Goal: Transaction & Acquisition: Purchase product/service

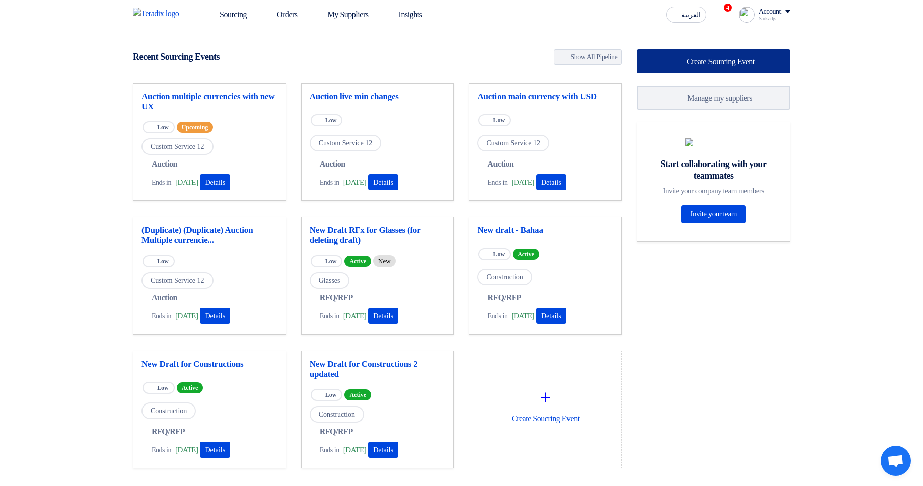
click at [728, 57] on span "Create Sourcing Event" at bounding box center [721, 61] width 68 height 9
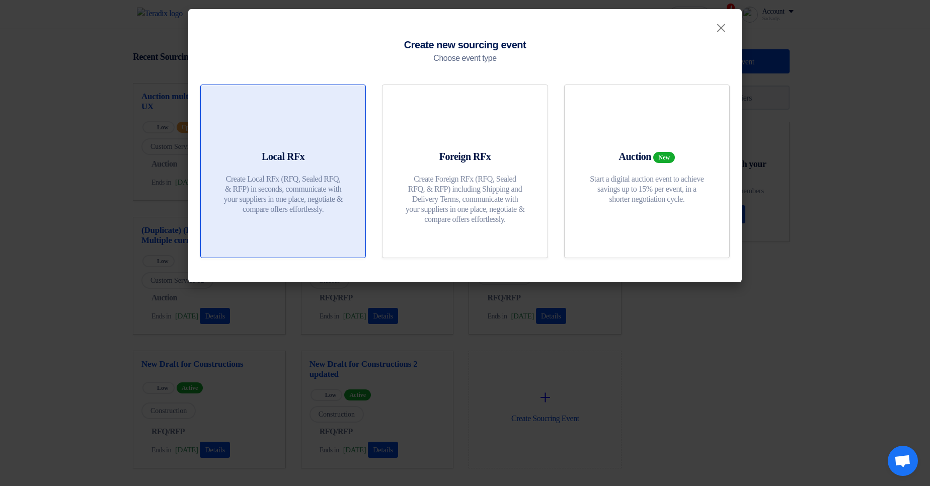
click at [305, 129] on div at bounding box center [283, 127] width 140 height 28
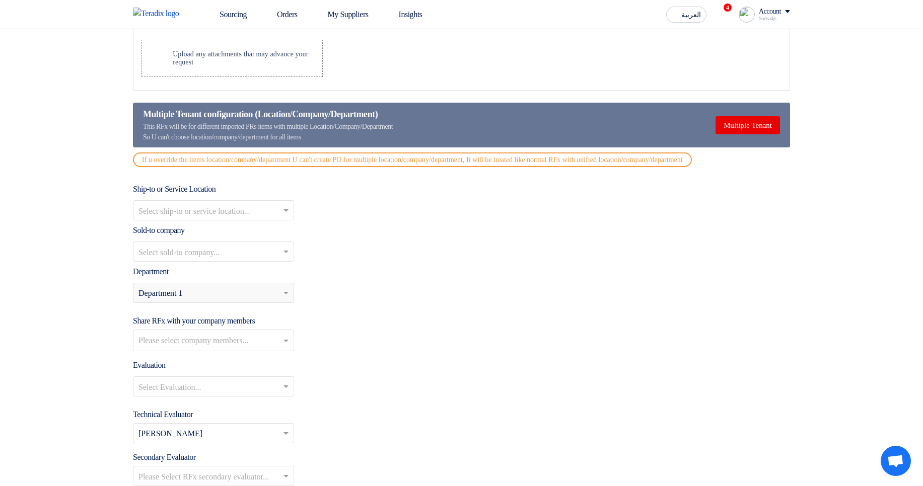
scroll to position [846, 0]
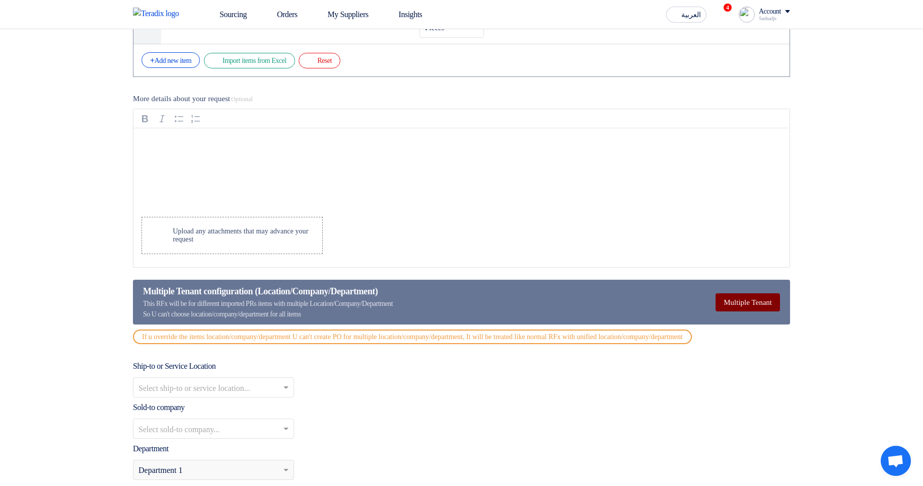
click at [748, 303] on button "Multiple Tenant" at bounding box center [747, 302] width 64 height 18
click at [748, 303] on button "Override PR Tenants" at bounding box center [740, 302] width 79 height 18
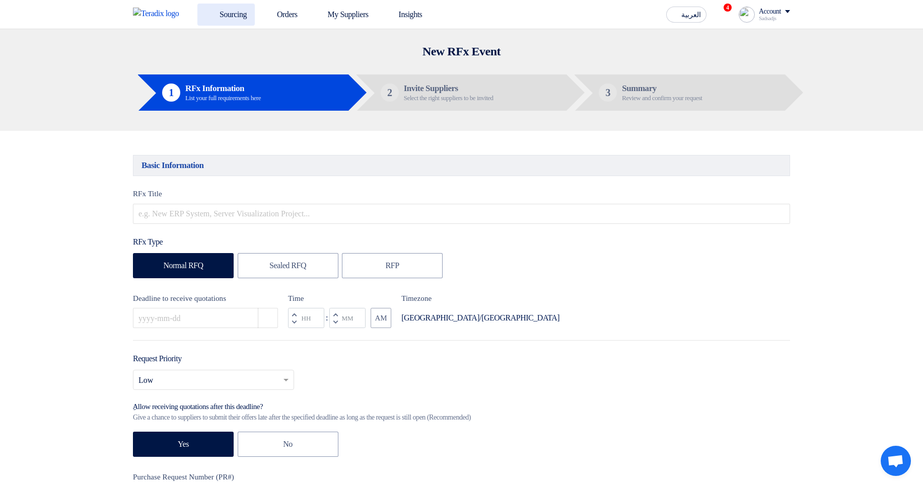
click at [225, 16] on link "Sourcing" at bounding box center [225, 15] width 57 height 22
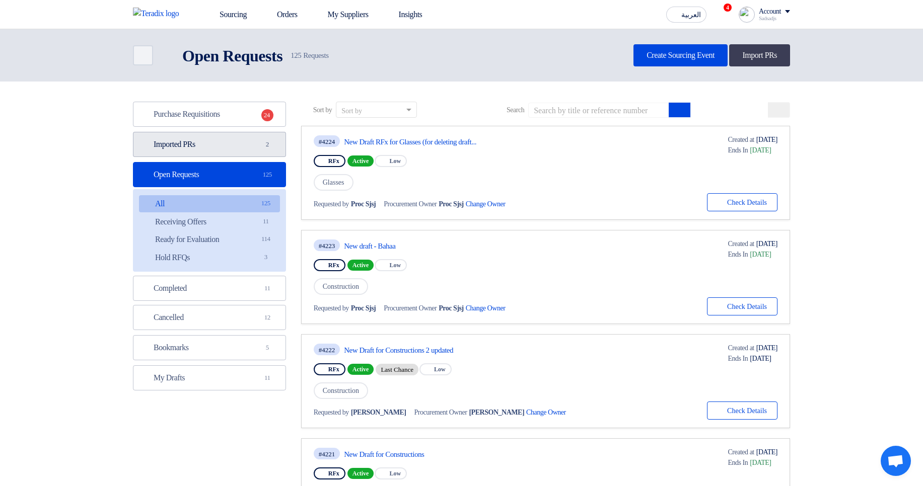
click at [228, 140] on link "Imported PRs Imported PRs 2" at bounding box center [209, 144] width 153 height 25
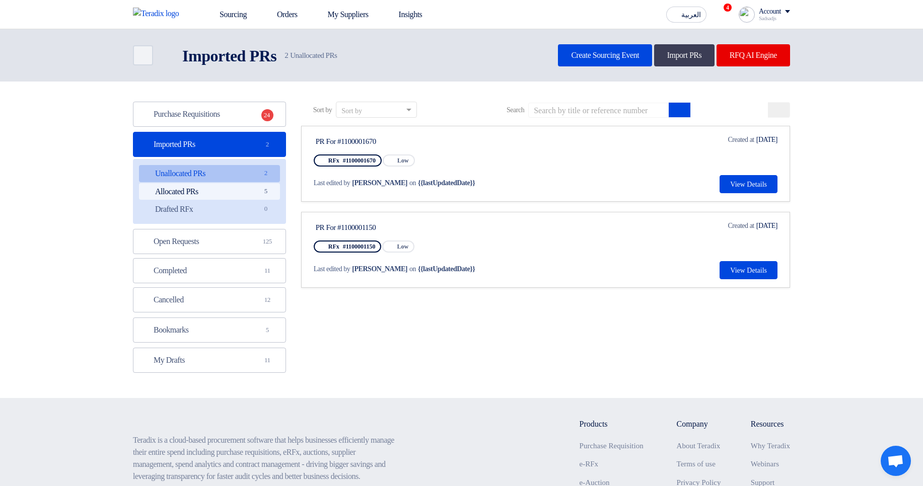
click at [232, 192] on link "Allocated PRs Allocated PRs 5" at bounding box center [209, 191] width 141 height 17
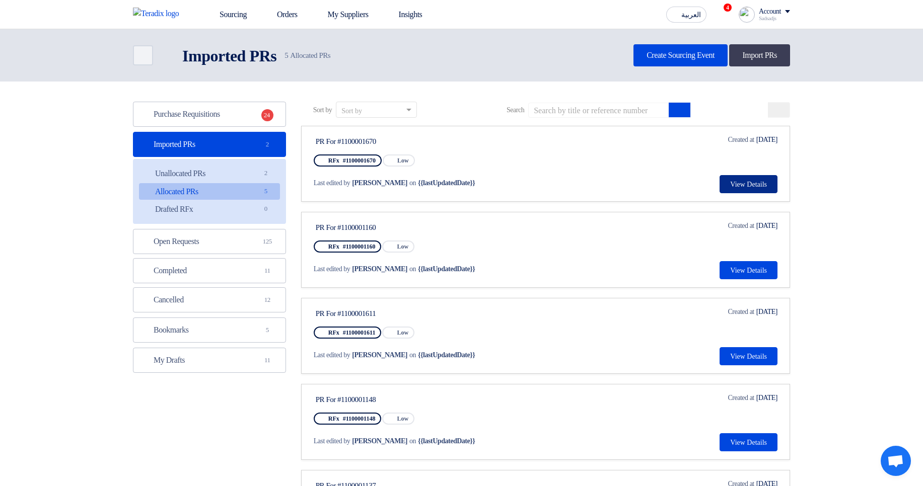
click at [739, 181] on button "View Details" at bounding box center [748, 184] width 58 height 18
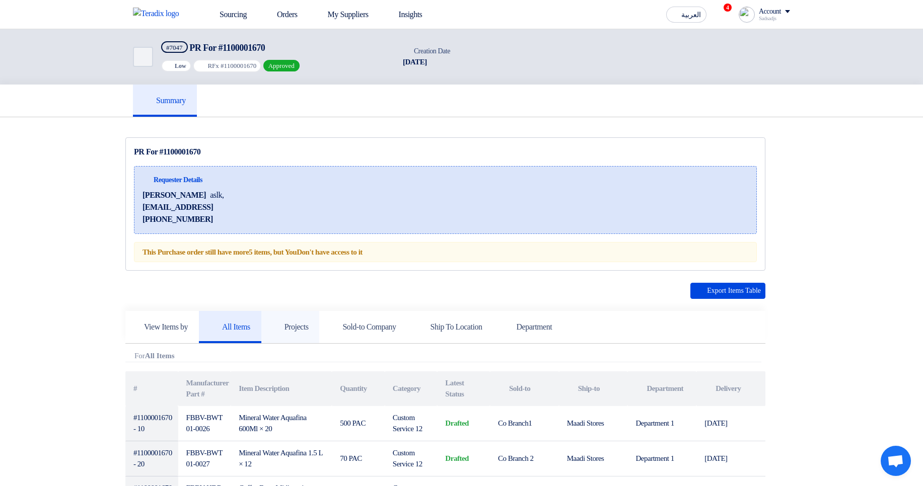
click at [304, 326] on h5 "Projects" at bounding box center [290, 327] width 36 height 10
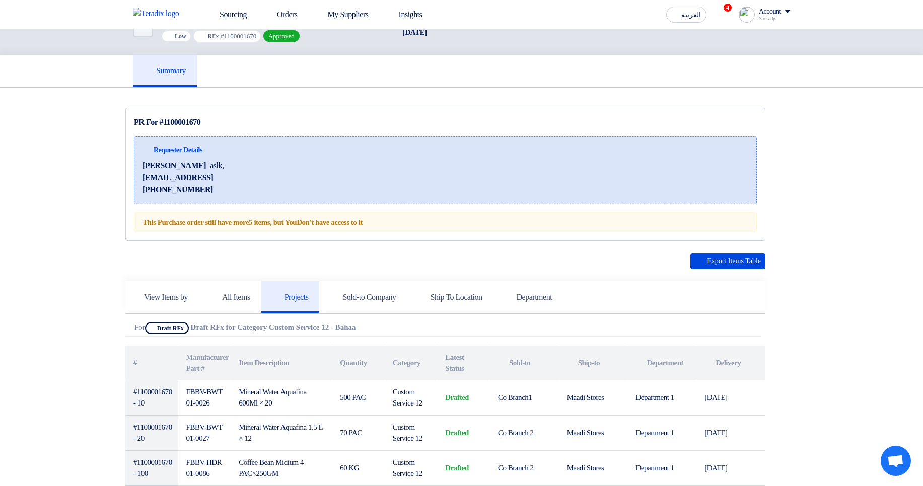
scroll to position [60, 0]
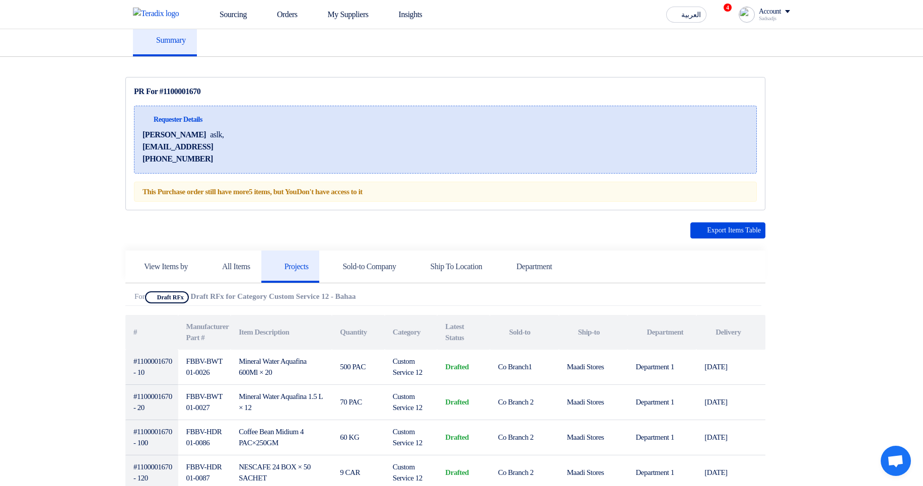
click at [209, 292] on b "Draft RFx for Category Custom Service 12 - Bahaa" at bounding box center [273, 296] width 165 height 8
drag, startPoint x: 209, startPoint y: 292, endPoint x: 377, endPoint y: 293, distance: 167.6
click at [356, 292] on b "Draft RFx for Category Custom Service 12 - Bahaa" at bounding box center [273, 296] width 165 height 8
drag, startPoint x: 410, startPoint y: 293, endPoint x: 404, endPoint y: 293, distance: 5.5
click at [409, 293] on div "Attachments For Show Projects Draft RFx Draft RFx for Category Custom Service 1…" at bounding box center [443, 298] width 636 height 15
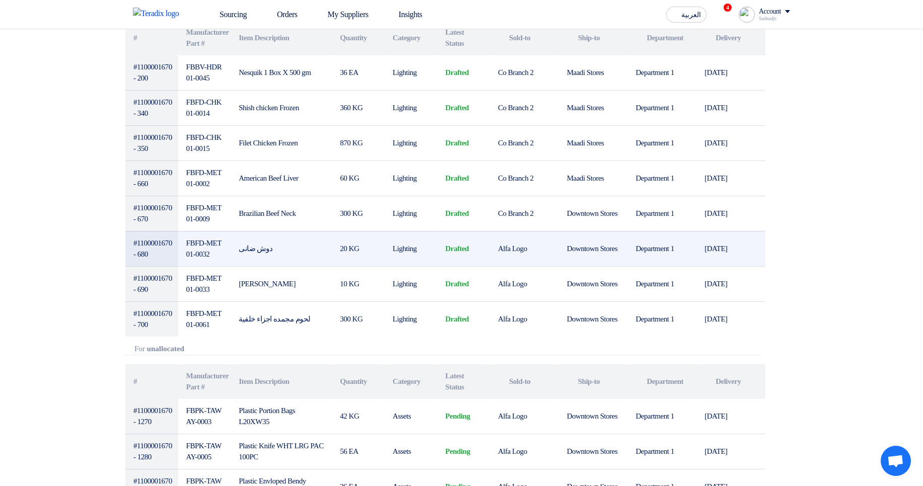
scroll to position [906, 0]
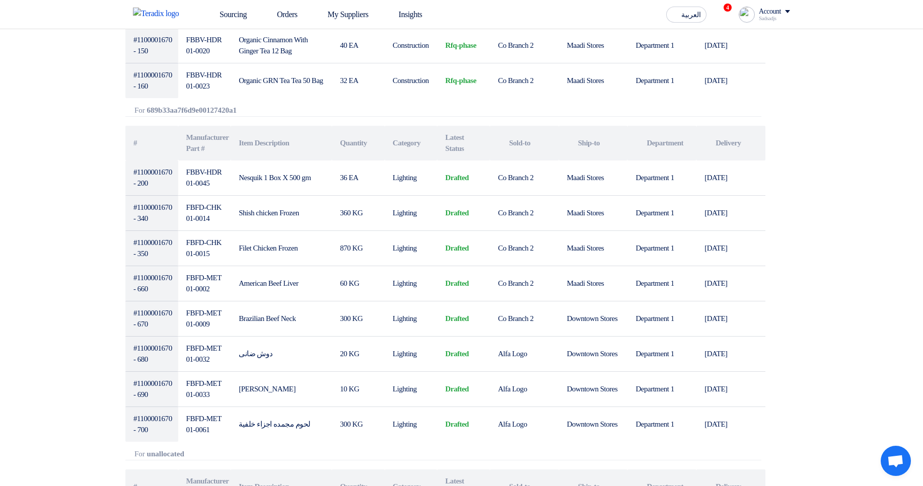
click at [193, 101] on div "Export Items Table View Items by All Items Projects Attachments # # #" at bounding box center [445, 333] width 640 height 1913
click at [190, 114] on b "689b33aa7f6d9e00127420a1" at bounding box center [192, 110] width 90 height 8
click at [190, 114] on div "Attachments For 689b33aa7f6d9e00127420a1" at bounding box center [443, 111] width 636 height 11
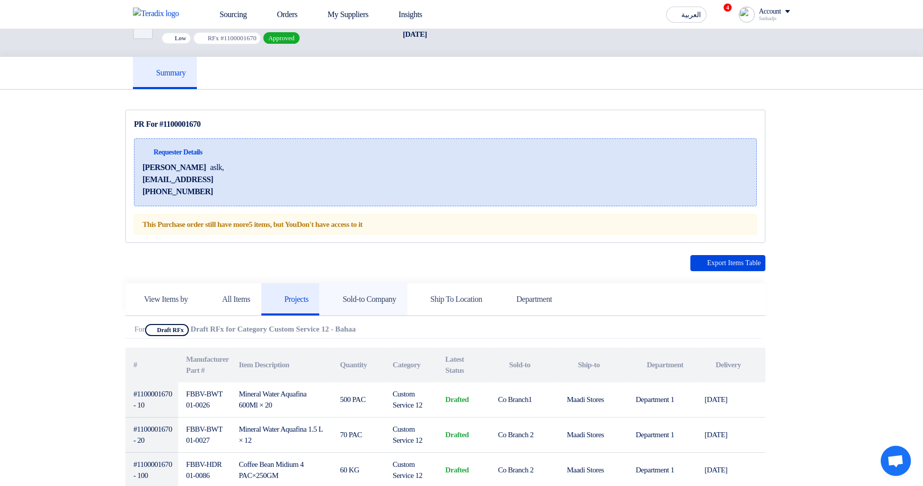
scroll to position [0, 0]
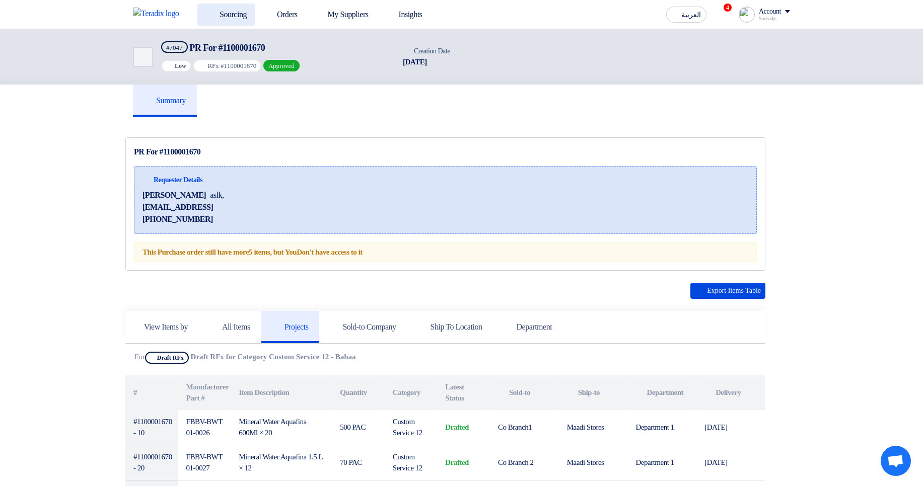
click at [242, 12] on link "Sourcing" at bounding box center [225, 15] width 57 height 22
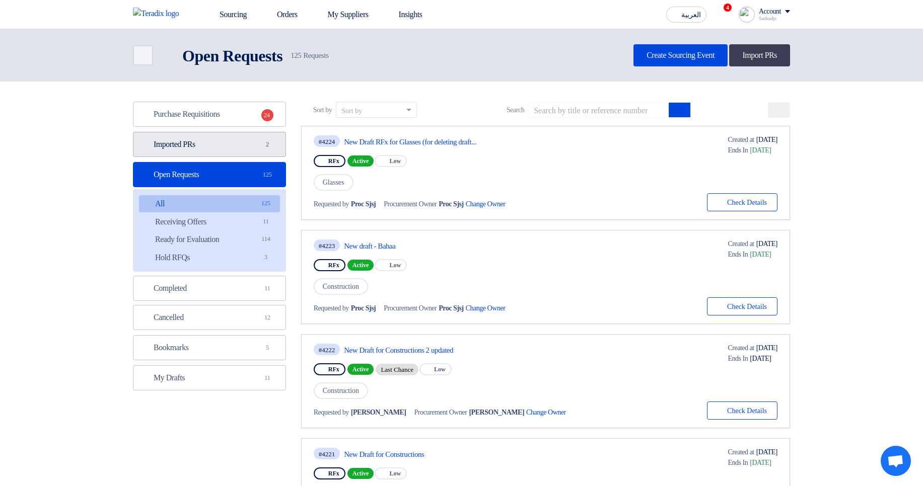
click at [266, 142] on span "2" at bounding box center [267, 144] width 12 height 10
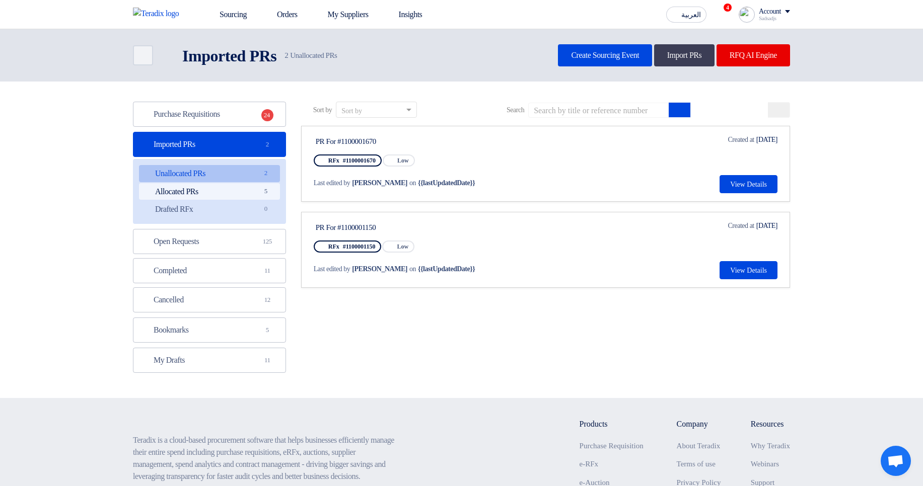
click at [244, 197] on link "Allocated PRs Allocated PRs 5" at bounding box center [209, 191] width 141 height 17
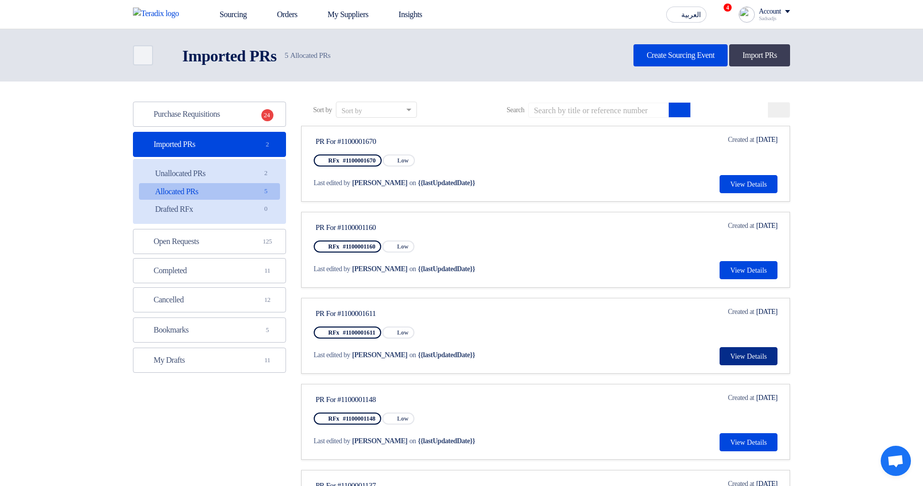
click at [733, 356] on button "View Details" at bounding box center [748, 356] width 58 height 18
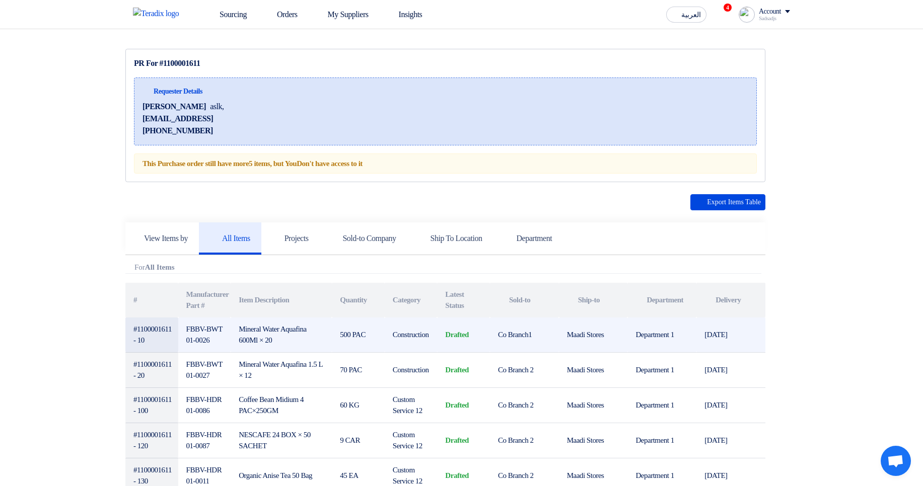
scroll to position [242, 0]
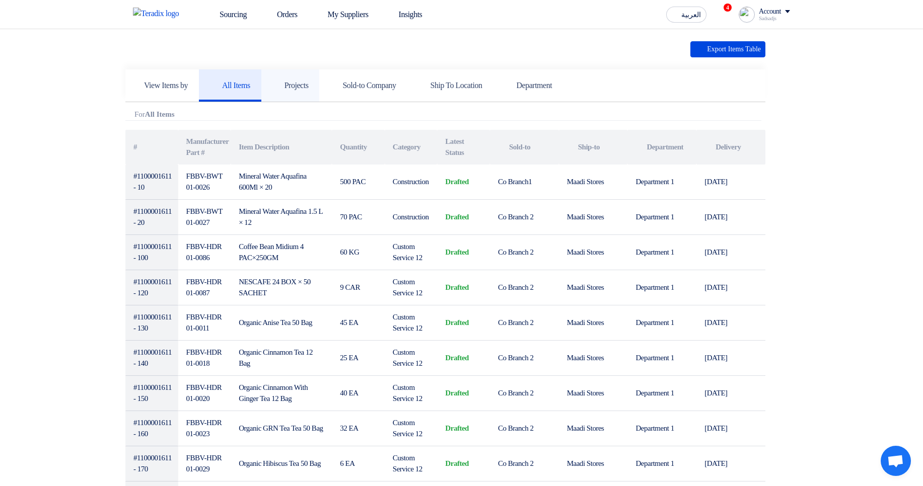
click at [299, 78] on link "Projects" at bounding box center [290, 85] width 58 height 32
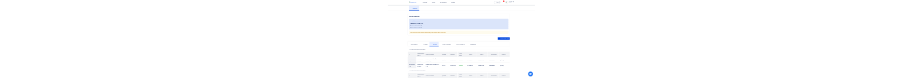
scroll to position [0, 0]
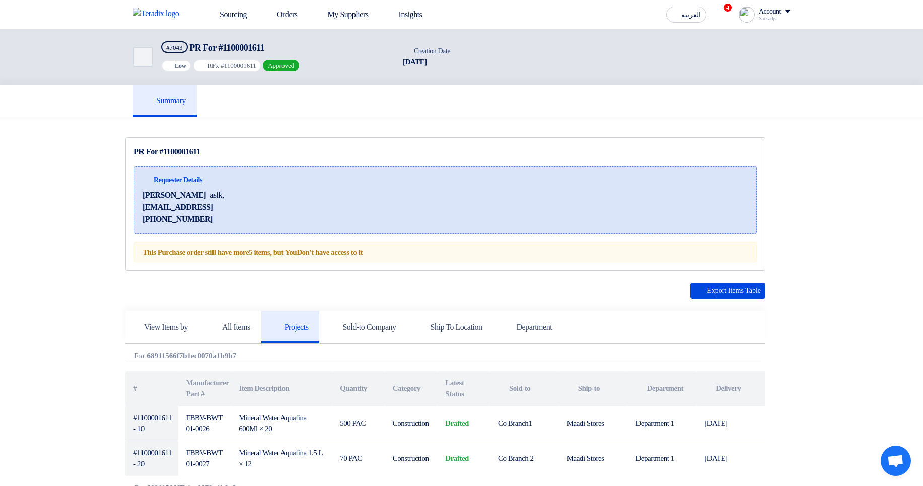
click at [150, 252] on div "This Purchase order still have more 5 items , but You Don't have access to it" at bounding box center [445, 252] width 623 height 21
drag, startPoint x: 150, startPoint y: 252, endPoint x: 211, endPoint y: 249, distance: 61.5
click at [211, 249] on div "This Purchase order still have more 5 items , but You Don't have access to it" at bounding box center [445, 252] width 623 height 21
click at [484, 153] on div "PR For #1100001611" at bounding box center [445, 152] width 623 height 12
click at [232, 7] on link "Sourcing" at bounding box center [225, 15] width 57 height 22
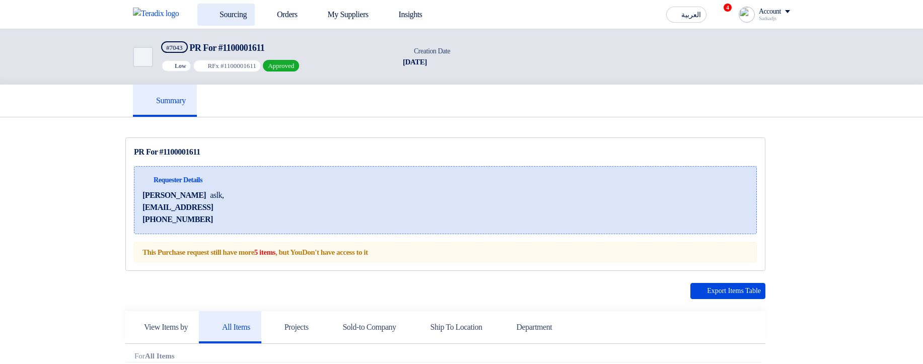
click at [224, 18] on link "Sourcing" at bounding box center [225, 15] width 57 height 22
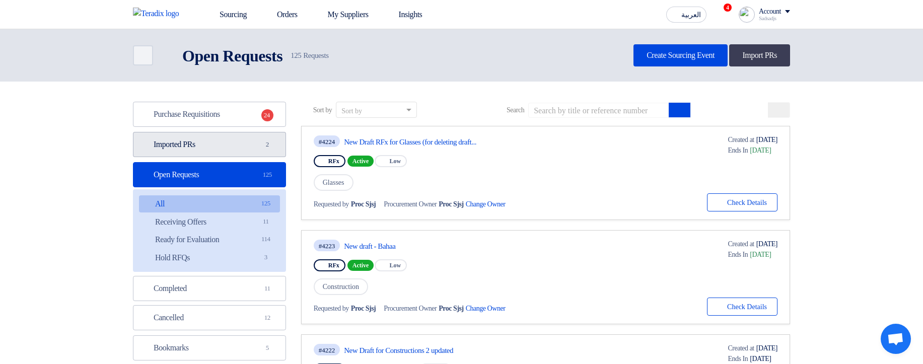
click at [262, 145] on span "2" at bounding box center [267, 144] width 12 height 10
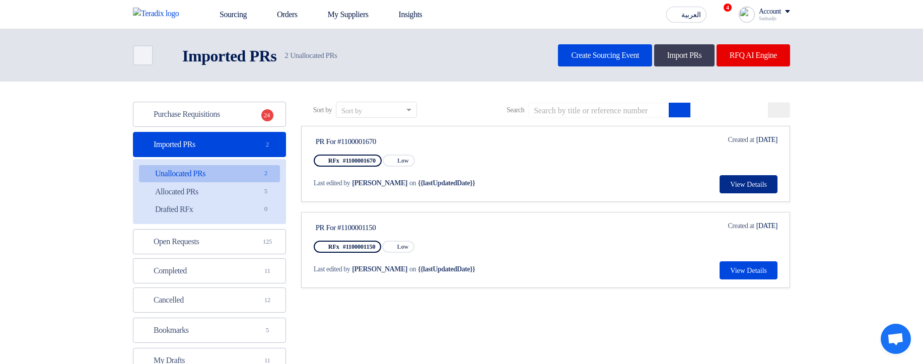
click at [760, 186] on button "View Details" at bounding box center [748, 184] width 58 height 18
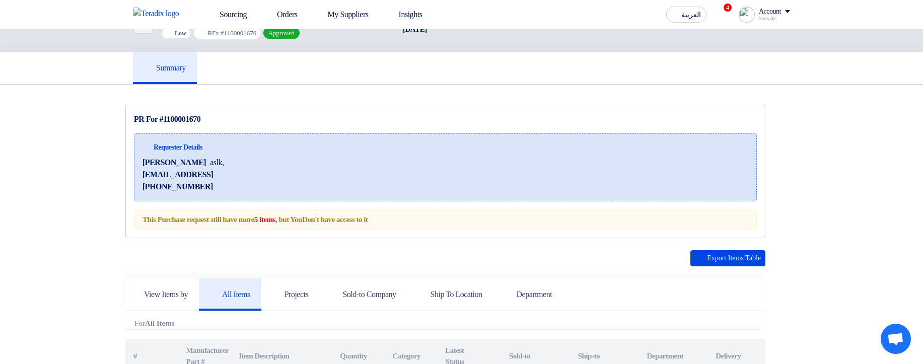
scroll to position [60, 0]
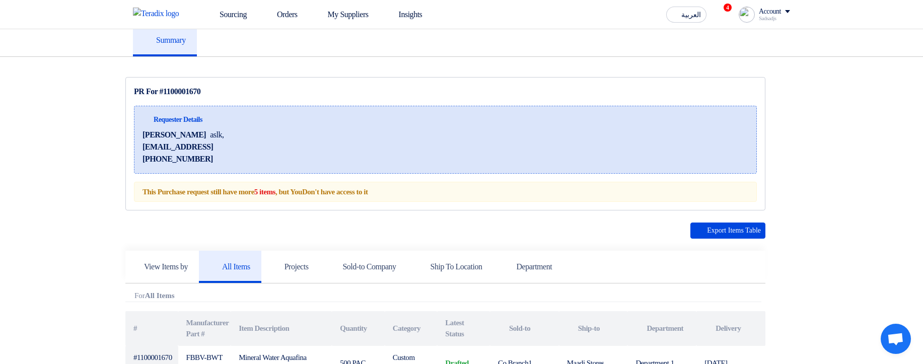
click at [301, 194] on div "This Purchase request still have more 5 items , but You Don't have access to it" at bounding box center [445, 192] width 623 height 21
drag, startPoint x: 301, startPoint y: 194, endPoint x: 432, endPoint y: 191, distance: 131.9
click at [424, 191] on div "This Purchase request still have more 5 items , but You Don't have access to it" at bounding box center [445, 192] width 623 height 21
click at [483, 189] on div "This Purchase request still have more 5 items , but You Don't have access to it" at bounding box center [445, 192] width 623 height 21
click at [433, 196] on div "This Purchase request still have more 5 items , but You Don't have access to it" at bounding box center [445, 192] width 623 height 21
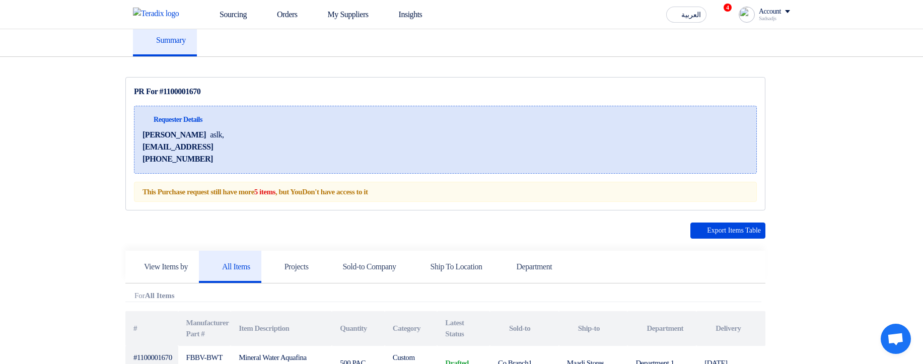
scroll to position [0, 0]
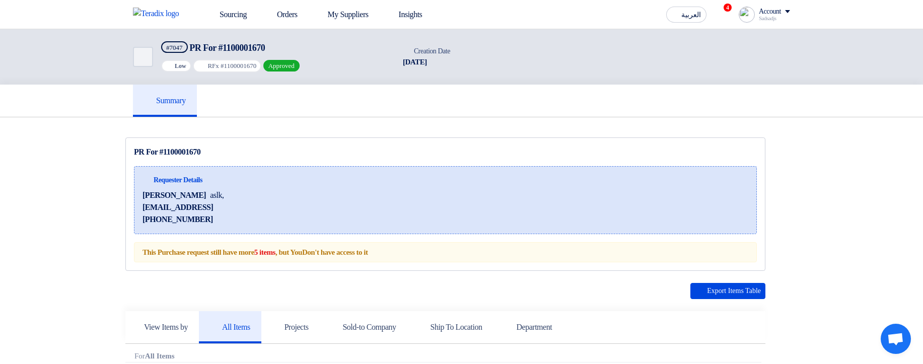
click at [444, 167] on div "Requester Details Hamda Jjjw aslk, jhawejhqwh@asdlkh.asd +201515151557" at bounding box center [445, 200] width 623 height 68
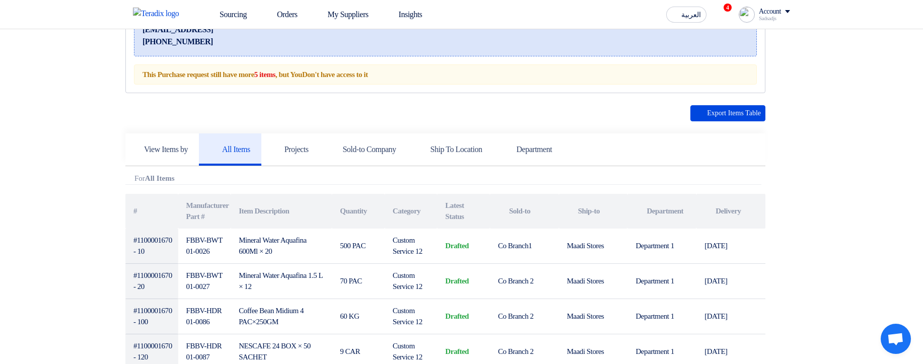
scroll to position [87, 0]
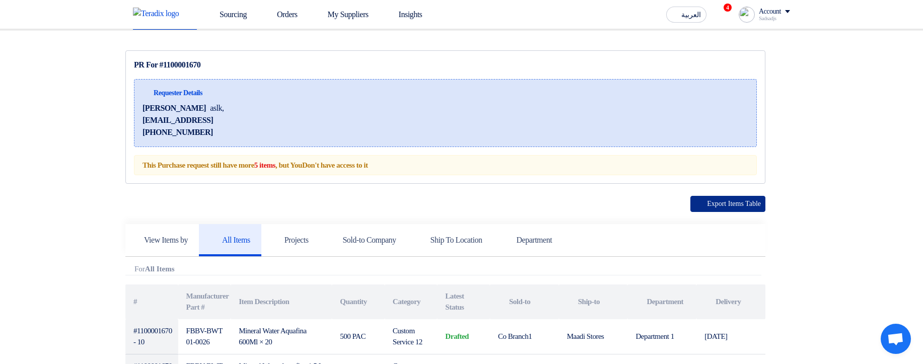
click at [745, 203] on button "Export Items Table" at bounding box center [727, 204] width 75 height 16
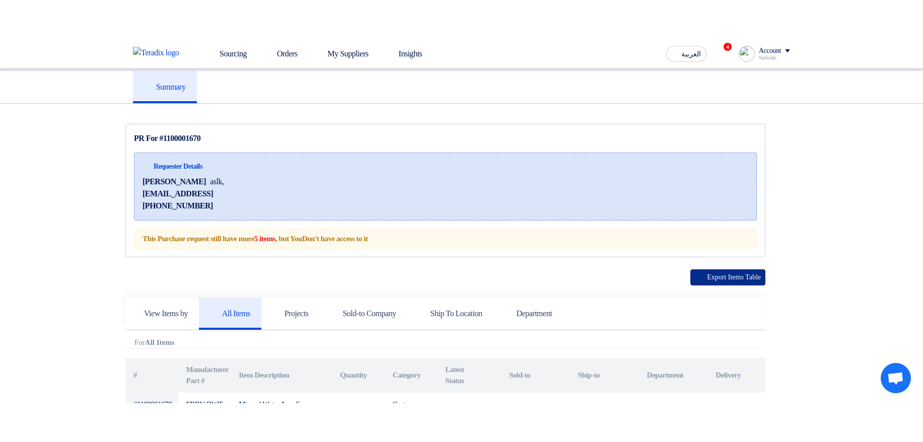
scroll to position [0, 0]
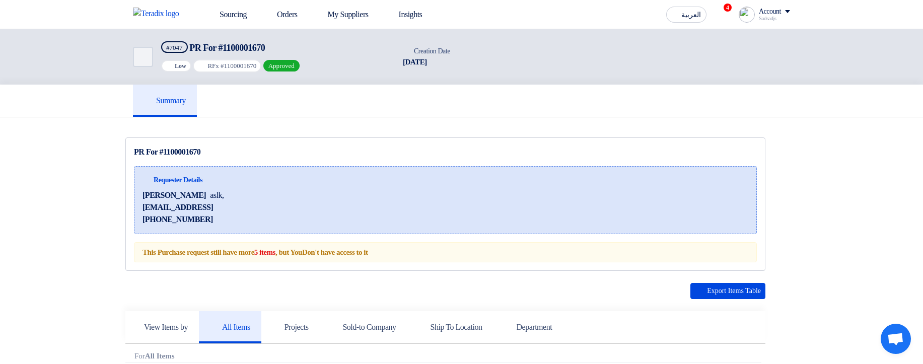
drag, startPoint x: 144, startPoint y: 176, endPoint x: 195, endPoint y: 219, distance: 66.8
click at [183, 217] on div "Requester Details Hamda Jjjw aslk, jhawejhqwh@asdlkh.asd +201515151557" at bounding box center [183, 200] width 82 height 51
click at [215, 218] on div "+201515151557" at bounding box center [183, 219] width 82 height 12
click at [340, 24] on link "My Suppliers" at bounding box center [341, 15] width 71 height 22
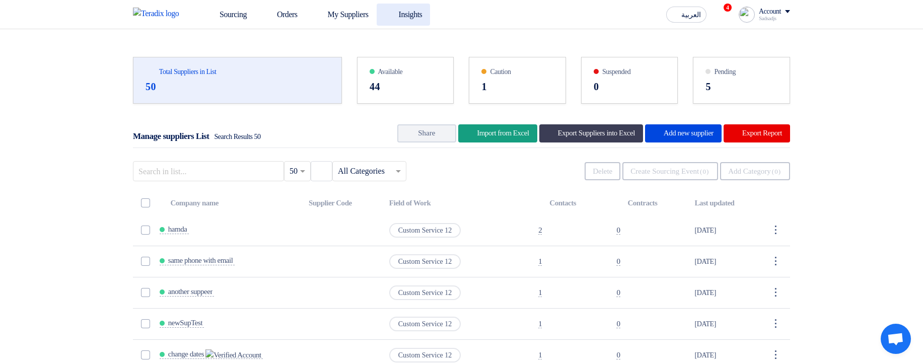
click at [430, 11] on link "Insights" at bounding box center [404, 15] width 54 height 22
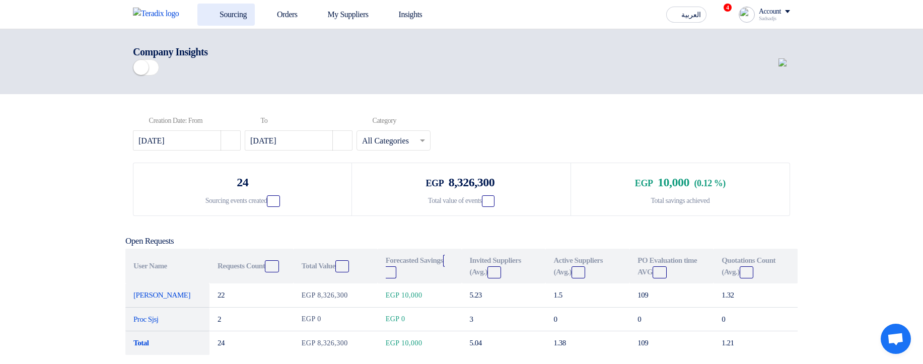
click at [219, 6] on link "Sourcing" at bounding box center [225, 15] width 57 height 22
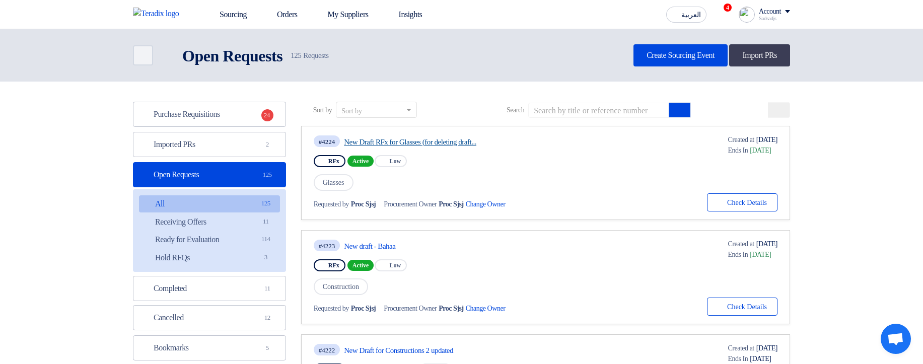
click at [448, 143] on link "New Draft RFx for Glasses (for deleting draft..." at bounding box center [438, 141] width 189 height 9
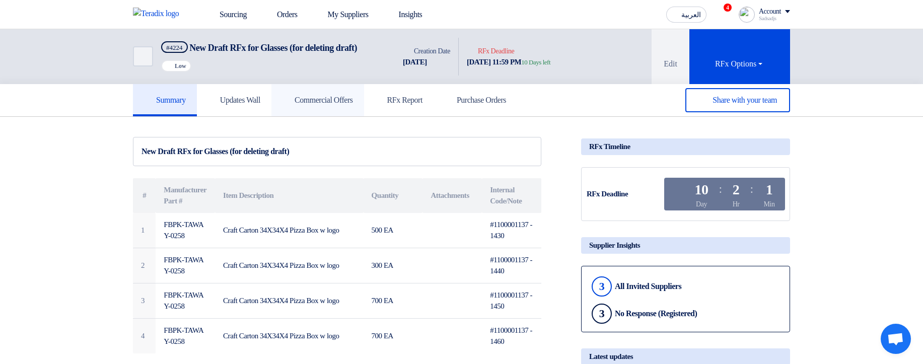
click at [322, 103] on h5 "Commercial Offers" at bounding box center [317, 100] width 70 height 10
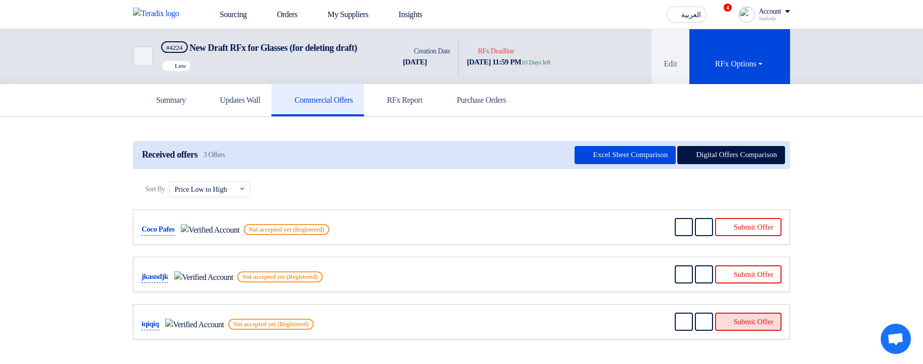
click at [744, 313] on button "Submit Offer" at bounding box center [748, 322] width 66 height 18
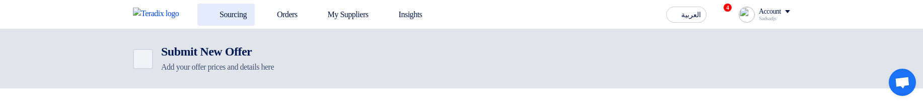
click at [239, 9] on link "Sourcing" at bounding box center [225, 15] width 57 height 22
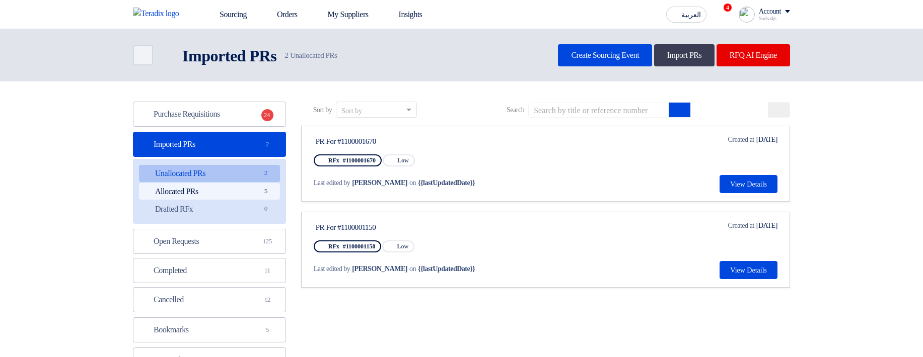
click at [245, 189] on link "Allocated PRs Allocated PRs 5" at bounding box center [209, 191] width 141 height 17
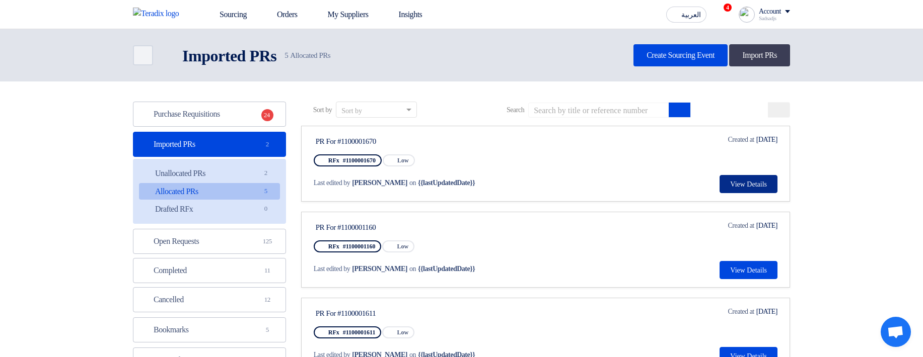
click at [747, 184] on button "View Details" at bounding box center [748, 184] width 58 height 18
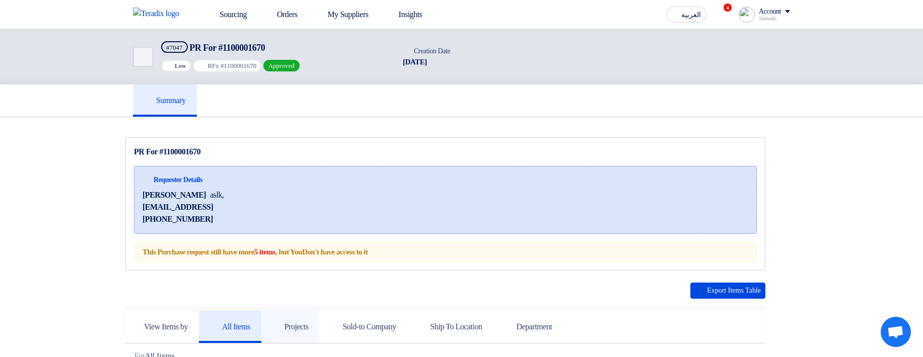
click at [315, 320] on link "Projects" at bounding box center [290, 327] width 58 height 32
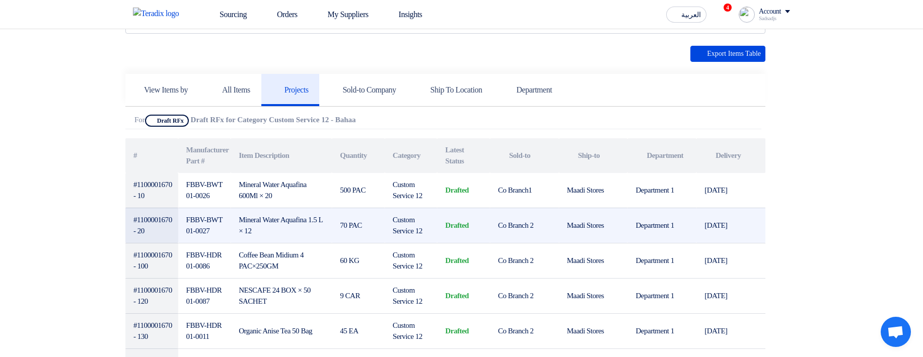
scroll to position [242, 0]
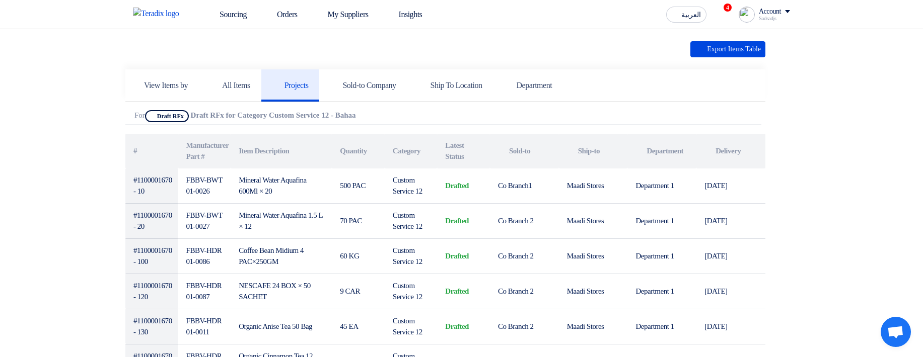
drag, startPoint x: 195, startPoint y: 111, endPoint x: 423, endPoint y: 121, distance: 228.8
click at [425, 122] on div "Attachments For Show Projects Draft RFx Draft RFx for Category Custom Service 1…" at bounding box center [443, 117] width 636 height 15
click at [419, 117] on div "Attachments For Show Projects Draft RFx Draft RFx for Category Custom Service 1…" at bounding box center [443, 117] width 636 height 15
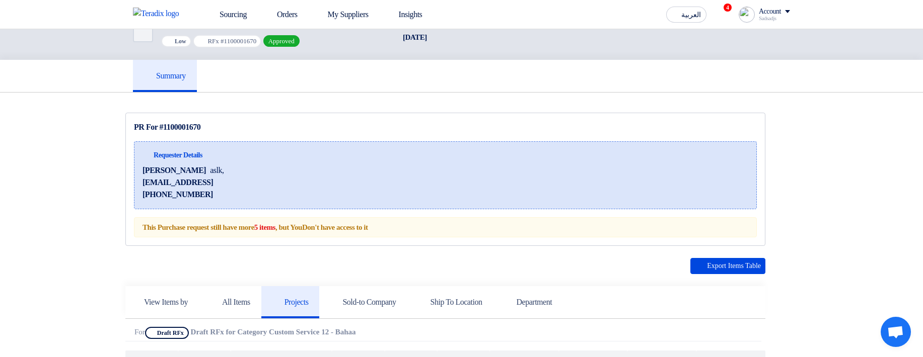
scroll to position [0, 0]
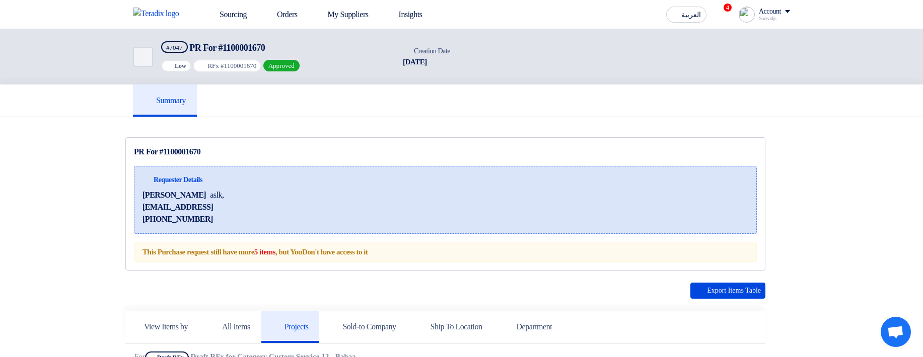
drag, startPoint x: 133, startPoint y: 252, endPoint x: 142, endPoint y: 257, distance: 10.4
click at [142, 257] on div "PR For #1100001670 Requester Details Hamda Jjjw aslk, jhawejhqwh@asdlkh.asd +20…" at bounding box center [445, 204] width 640 height 134
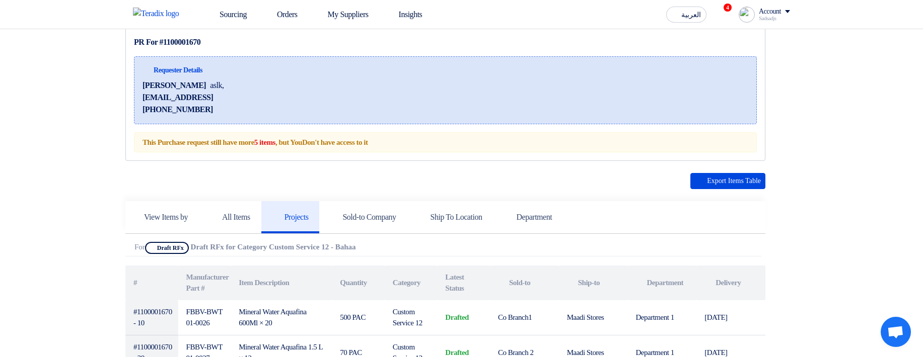
scroll to position [121, 0]
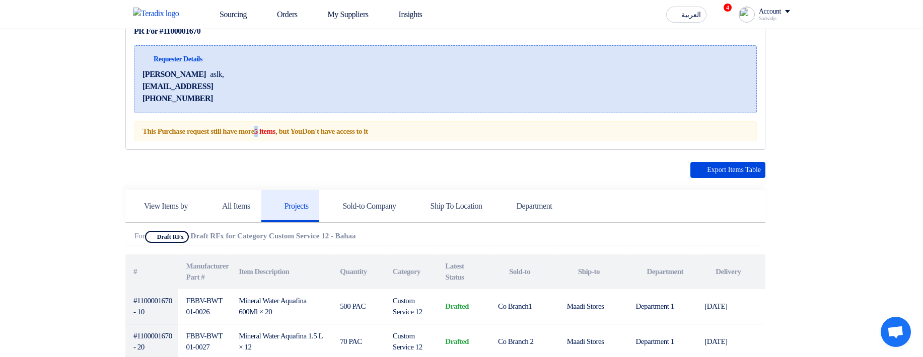
click at [275, 127] on strong "5 items" at bounding box center [264, 131] width 21 height 8
click at [275, 133] on strong "5 items" at bounding box center [264, 131] width 21 height 8
click at [275, 132] on strong "5 items" at bounding box center [264, 131] width 21 height 8
drag, startPoint x: 293, startPoint y: 132, endPoint x: 273, endPoint y: 130, distance: 20.2
click at [273, 130] on strong "5 items" at bounding box center [264, 131] width 21 height 8
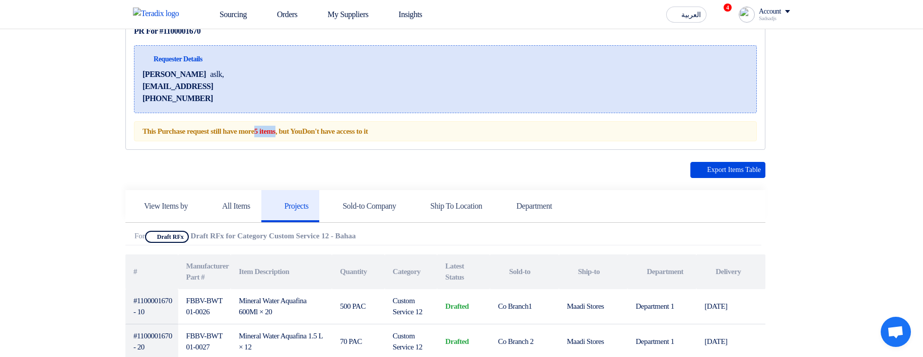
click at [273, 130] on strong "5 items" at bounding box center [264, 131] width 21 height 8
drag, startPoint x: 273, startPoint y: 130, endPoint x: 287, endPoint y: 128, distance: 14.8
click at [275, 128] on strong "5 items" at bounding box center [264, 131] width 21 height 8
drag, startPoint x: 489, startPoint y: 131, endPoint x: 188, endPoint y: 124, distance: 301.6
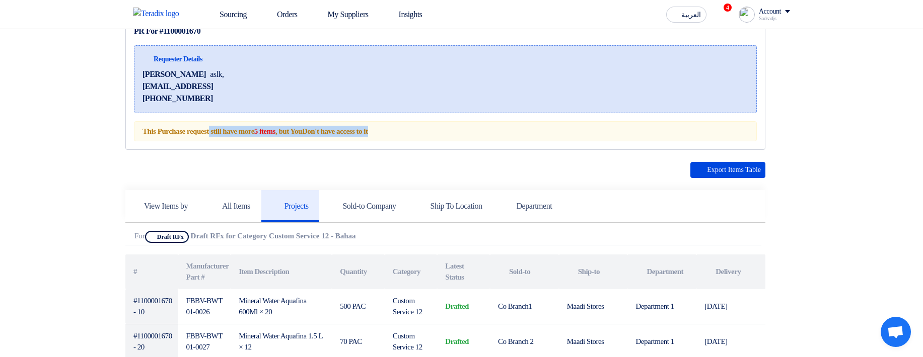
click at [188, 124] on div "This Purchase request still have more 5 items , but You Don't have access to it" at bounding box center [445, 131] width 623 height 21
click at [514, 130] on div "This Purchase request still have more 5 items , but You Don't have access to it" at bounding box center [445, 131] width 623 height 21
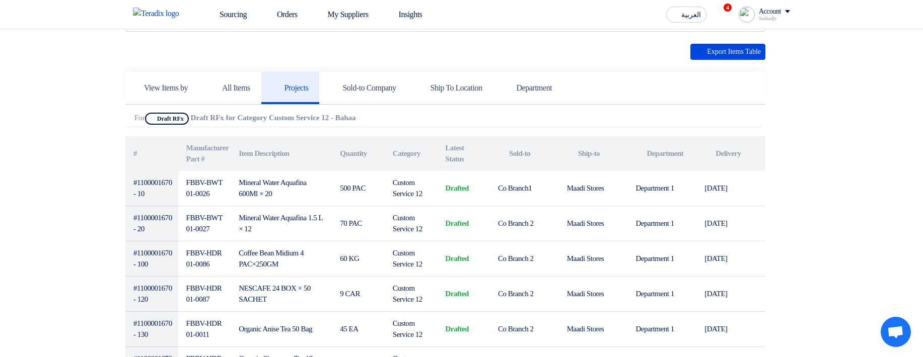
scroll to position [242, 0]
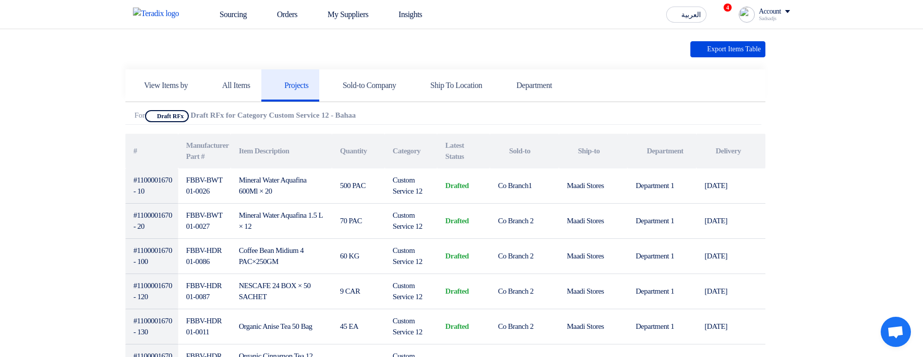
drag, startPoint x: 193, startPoint y: 116, endPoint x: 368, endPoint y: 123, distance: 174.8
click at [368, 123] on div "Attachments For Show Projects Draft RFx Draft RFx for Category Custom Service 1…" at bounding box center [443, 117] width 636 height 15
click at [167, 114] on span "Show Projects Draft RFx" at bounding box center [167, 116] width 44 height 12
drag, startPoint x: 167, startPoint y: 114, endPoint x: 187, endPoint y: 116, distance: 20.7
click at [187, 115] on span "Show Projects Draft RFx" at bounding box center [167, 116] width 44 height 12
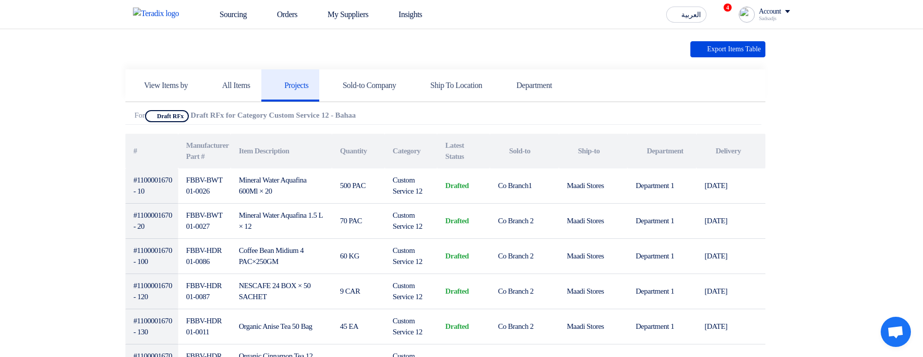
click at [180, 118] on span "Show Projects Draft RFx" at bounding box center [167, 116] width 44 height 12
click at [170, 115] on span "Show Projects Draft RFx" at bounding box center [167, 116] width 44 height 12
drag, startPoint x: 170, startPoint y: 115, endPoint x: 190, endPoint y: 114, distance: 20.7
click at [189, 114] on span "Show Projects Draft RFx" at bounding box center [167, 116] width 44 height 12
click at [204, 117] on b "Draft RFx for Category Custom Service 12 - Bahaa" at bounding box center [273, 115] width 165 height 8
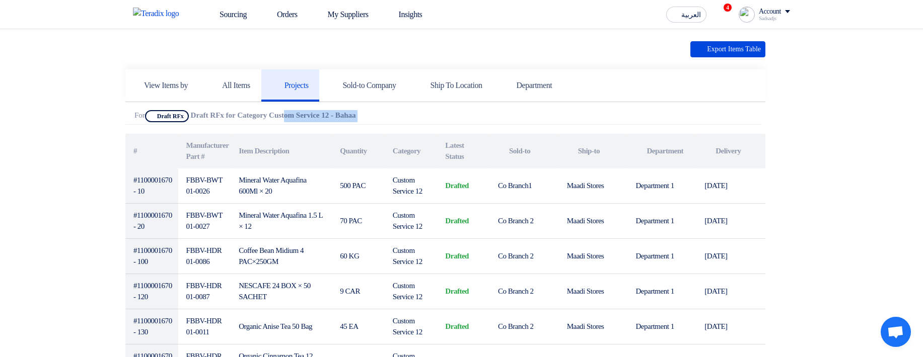
drag, startPoint x: 204, startPoint y: 117, endPoint x: 379, endPoint y: 114, distance: 175.2
click at [356, 114] on b "Draft RFx for Category Custom Service 12 - Bahaa" at bounding box center [273, 115] width 165 height 8
click at [411, 118] on div "Attachments For Show Projects Draft RFx Draft RFx for Category Custom Service 1…" at bounding box center [443, 117] width 636 height 15
drag, startPoint x: 397, startPoint y: 121, endPoint x: 196, endPoint y: 112, distance: 201.1
click at [196, 112] on div "Attachments For Show Projects Draft RFx Draft RFx for Category Custom Service 1…" at bounding box center [443, 117] width 636 height 15
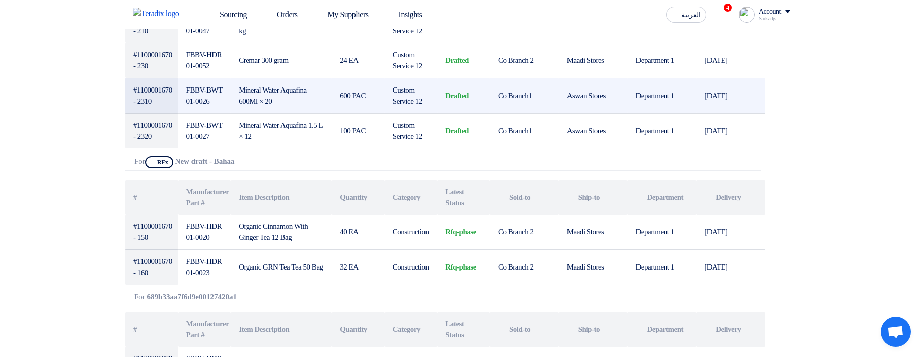
scroll to position [604, 0]
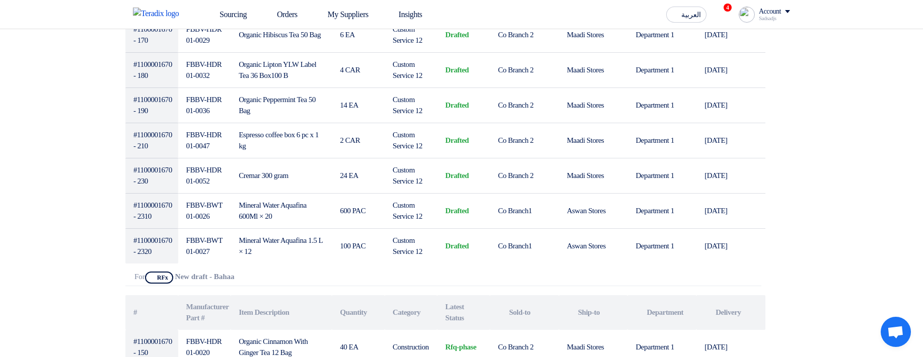
click at [237, 272] on use at bounding box center [237, 272] width 0 height 0
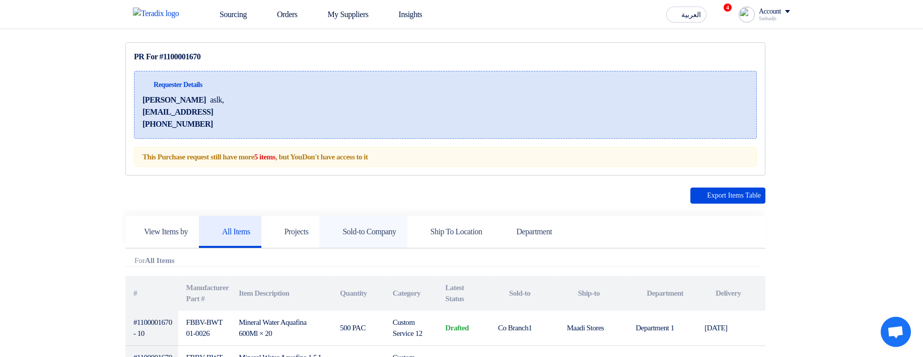
scroll to position [121, 0]
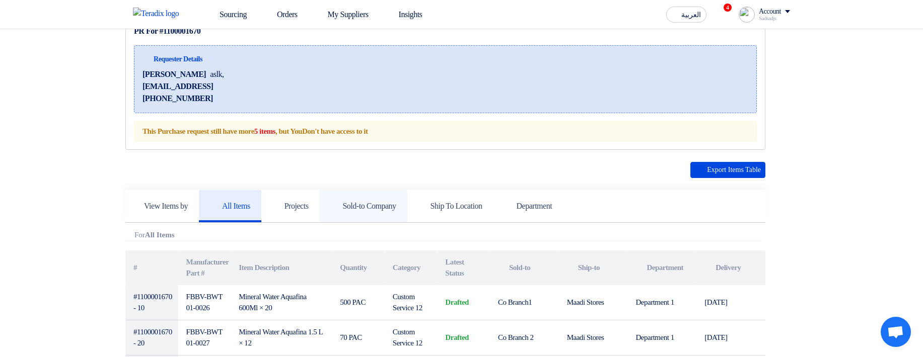
drag, startPoint x: 386, startPoint y: 212, endPoint x: 399, endPoint y: 212, distance: 12.6
click at [387, 212] on link "Sold-to Company" at bounding box center [363, 206] width 88 height 32
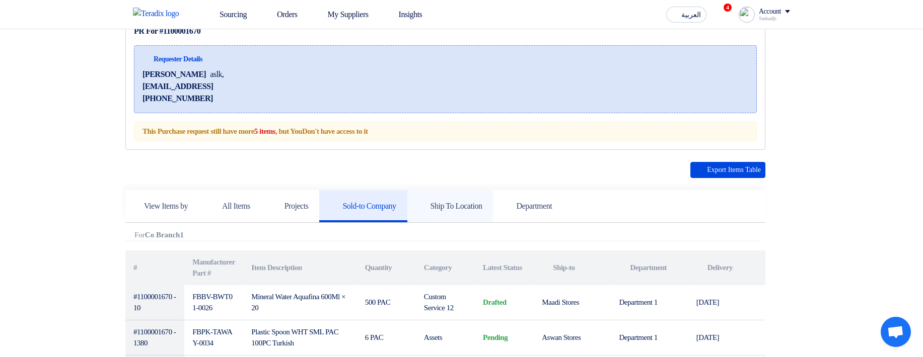
click at [479, 209] on h5 "Ship To Location" at bounding box center [450, 206] width 64 height 10
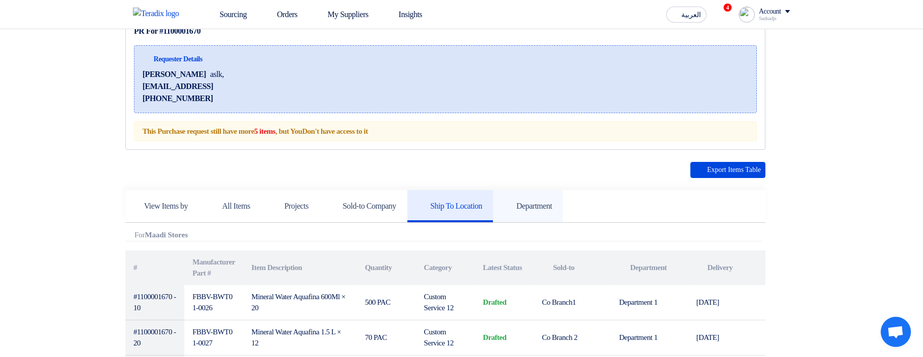
click at [563, 212] on link "Department" at bounding box center [528, 206] width 70 height 32
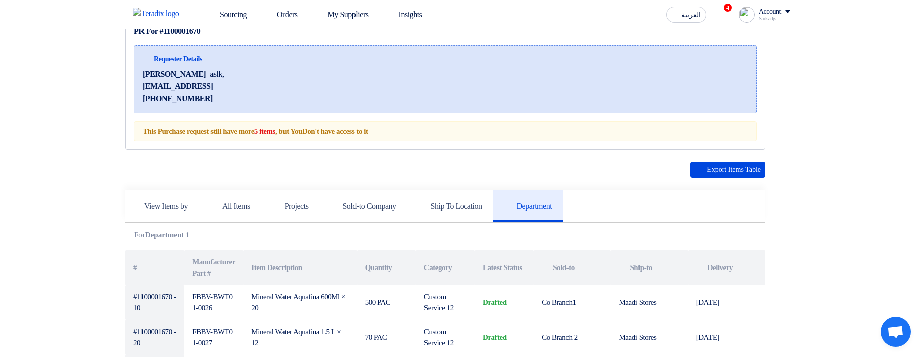
click at [149, 206] on h5 "View Items by" at bounding box center [166, 206] width 44 height 10
click at [246, 201] on h5 "All Items" at bounding box center [230, 206] width 40 height 10
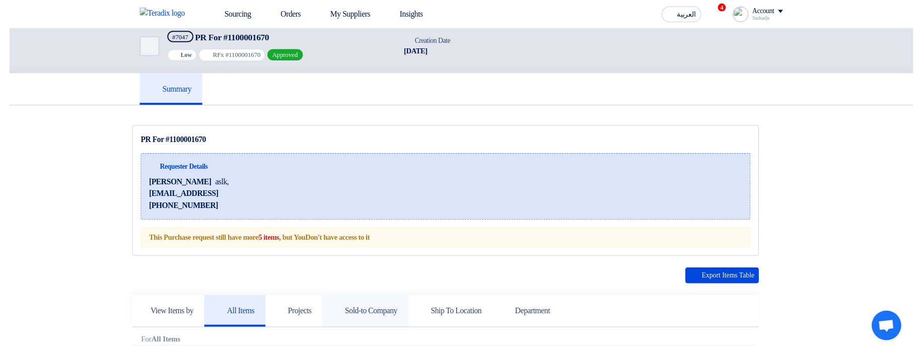
scroll to position [0, 0]
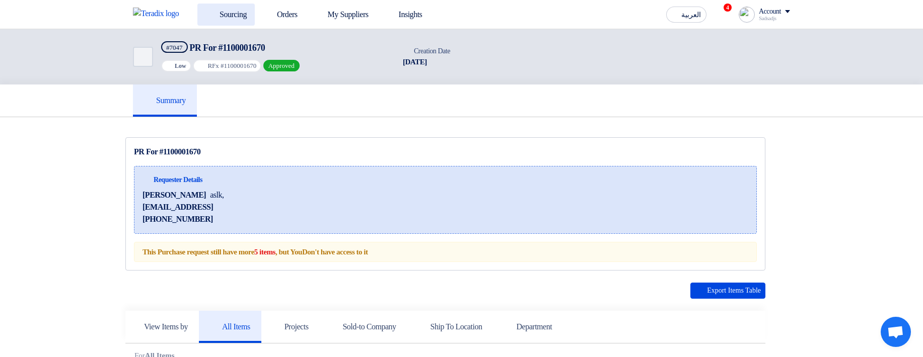
click at [226, 18] on link "Sourcing" at bounding box center [225, 15] width 57 height 22
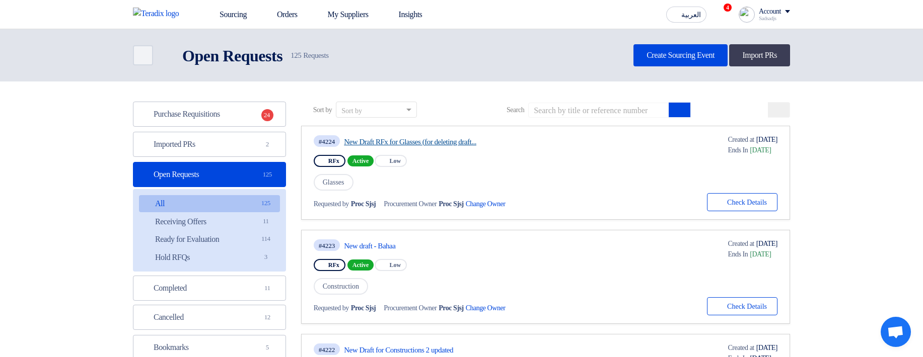
click at [394, 142] on link "New Draft RFx for Glasses (for deleting draft..." at bounding box center [438, 141] width 189 height 9
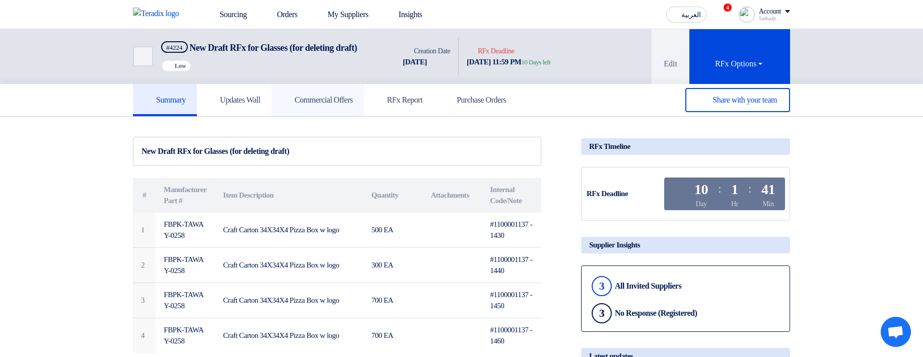
click at [342, 100] on h5 "Commercial Offers" at bounding box center [317, 100] width 70 height 10
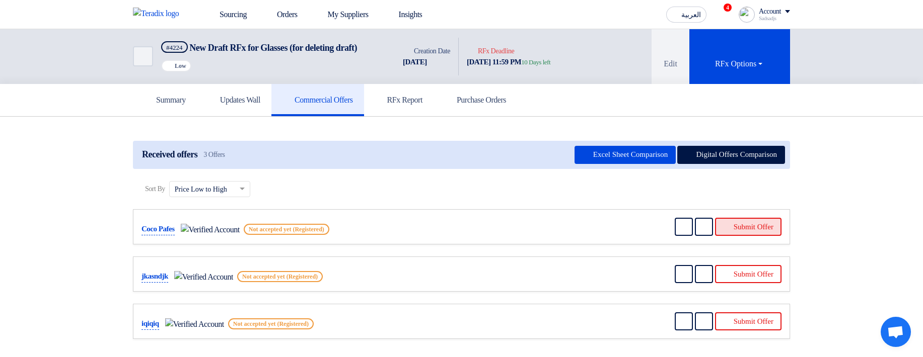
click at [755, 226] on button "Submit Offer" at bounding box center [748, 227] width 66 height 18
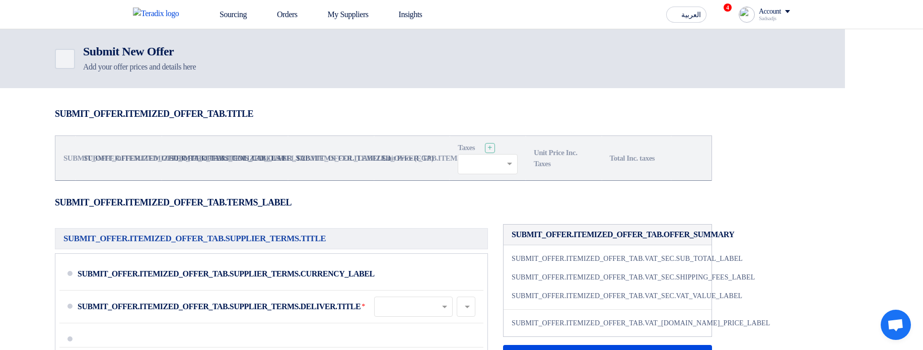
scroll to position [0, 125]
drag, startPoint x: 598, startPoint y: 237, endPoint x: 926, endPoint y: 237, distance: 327.7
click at [780, 226] on section "SUBMIT_OFFER.ITEMIZED_OFFER_TAB.TITLE SUBMIT_OFFER.ITEMIZED_OFFER_TAB.ITEMS_COL…" at bounding box center [383, 318] width 923 height 461
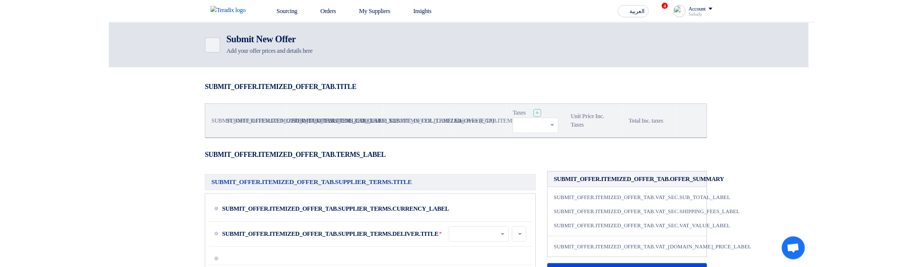
scroll to position [0, 0]
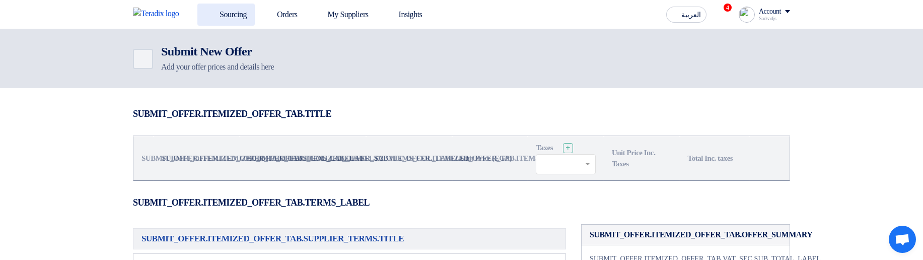
click at [221, 11] on link "Sourcing" at bounding box center [225, 15] width 57 height 22
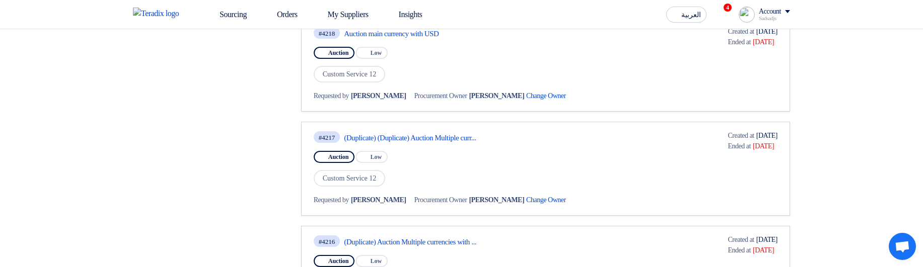
scroll to position [449, 0]
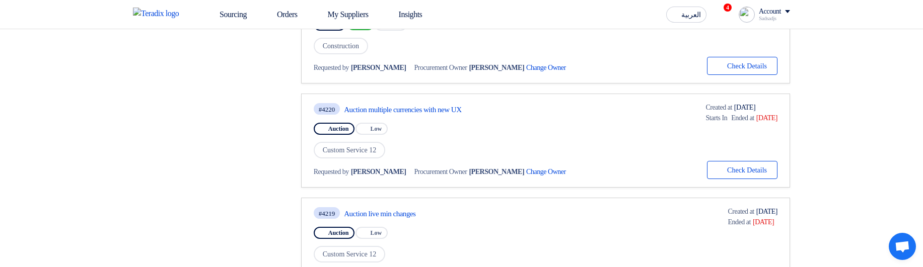
click at [92, 88] on section "Purchase Requisitions Purchase Requisitions 24 Imported PRs Imported PRs 2 Open…" at bounding box center [461, 199] width 923 height 1132
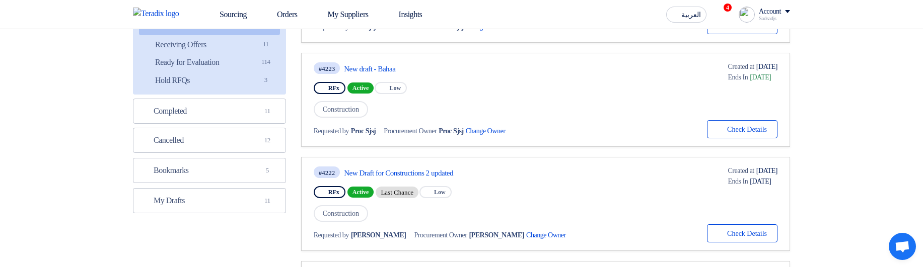
scroll to position [181, 0]
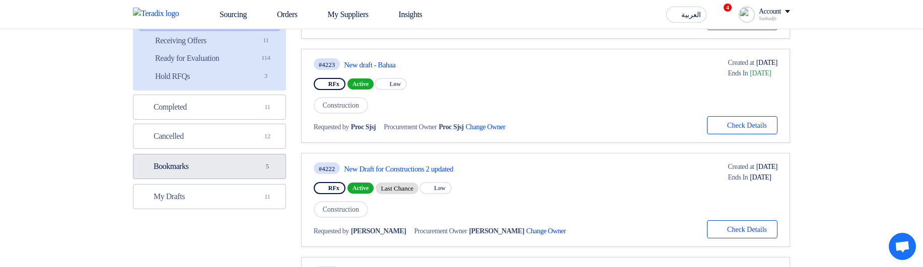
click at [212, 166] on link "Bookmarks Bookmarks 5" at bounding box center [209, 166] width 153 height 25
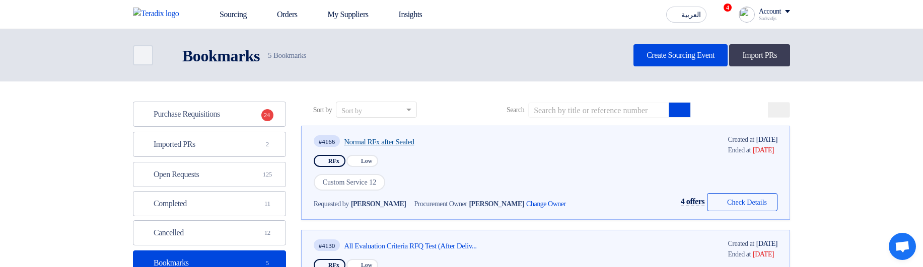
click at [404, 142] on link "Normal RFx after Sealed" at bounding box center [438, 141] width 189 height 9
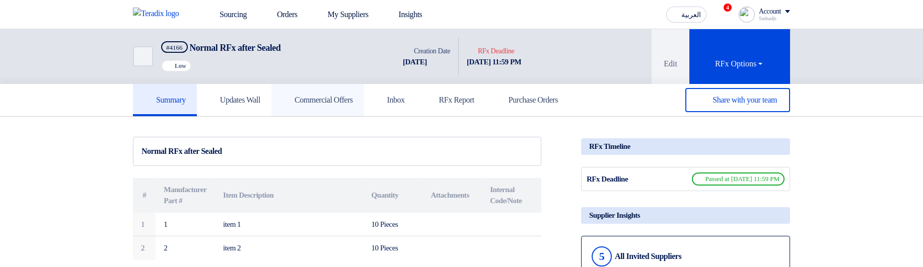
click at [325, 94] on link "Commercial Offers" at bounding box center [317, 100] width 93 height 32
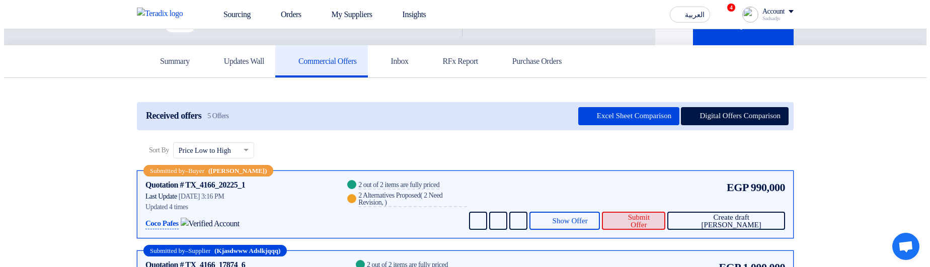
scroll to position [60, 0]
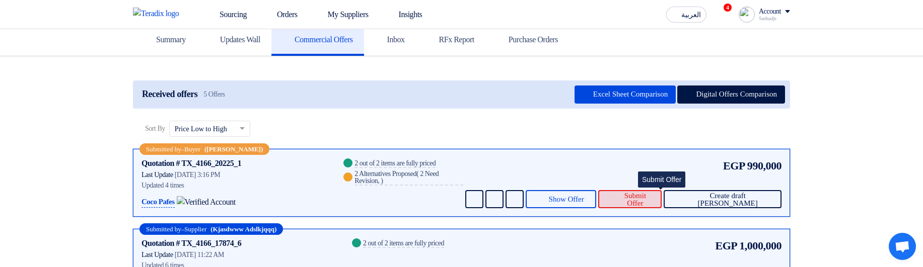
click at [653, 193] on span "Submit Offer" at bounding box center [634, 199] width 37 height 15
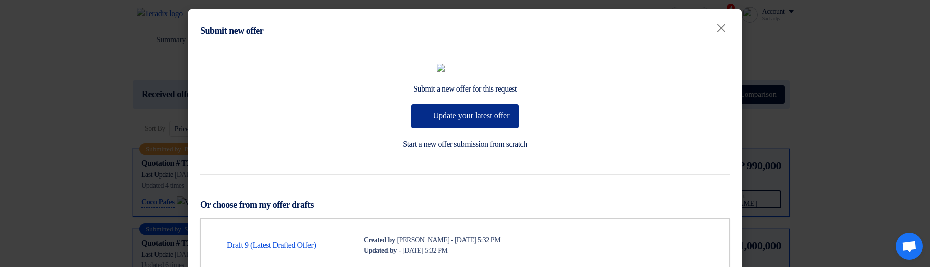
click at [500, 128] on button "Update your latest offer" at bounding box center [464, 116] width 107 height 24
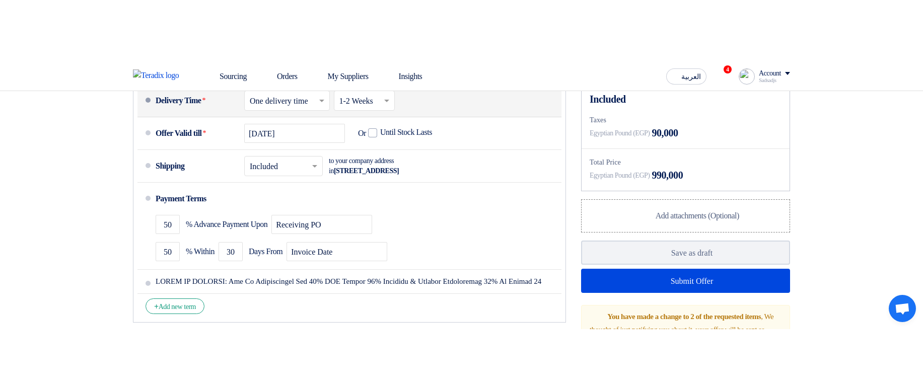
scroll to position [302, 0]
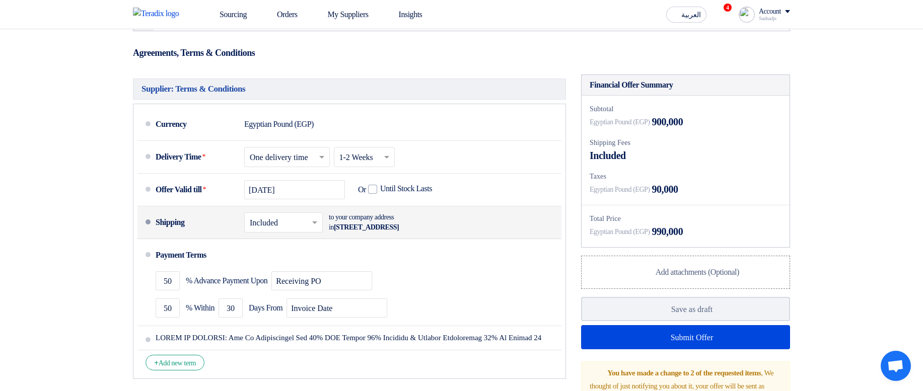
drag, startPoint x: 343, startPoint y: 219, endPoint x: 474, endPoint y: 229, distance: 130.7
click at [474, 229] on div "Shipping × Included × to your company address in Egypt, القاهرة, 9 Street, Numb…" at bounding box center [357, 222] width 402 height 24
click at [464, 227] on div "Shipping × Included × to your company address in Egypt, القاهرة, 9 Street, Numb…" at bounding box center [357, 222] width 402 height 24
click at [278, 224] on input "text" at bounding box center [284, 223] width 68 height 15
click at [292, 262] on span "Not Included" at bounding box center [271, 262] width 42 height 9
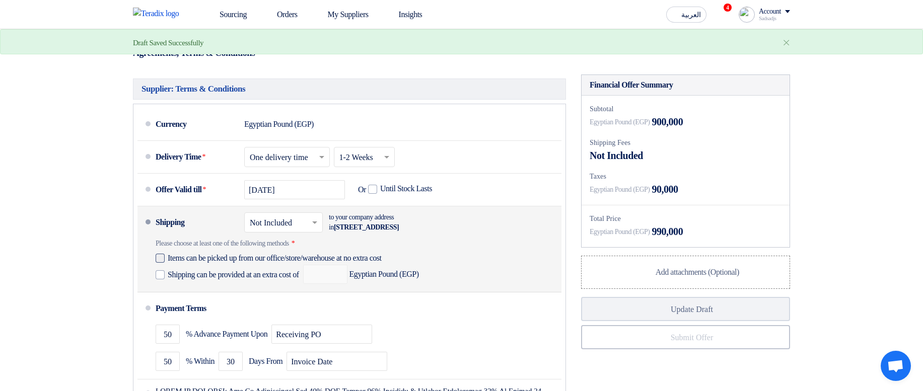
click at [285, 259] on span "Items can be picked up from our office/store/warehouse at no extra cost" at bounding box center [275, 258] width 214 height 10
click at [285, 259] on input "Items can be picked up from our office/store/warehouse at no extra cost" at bounding box center [292, 262] width 249 height 19
checkbox input "true"
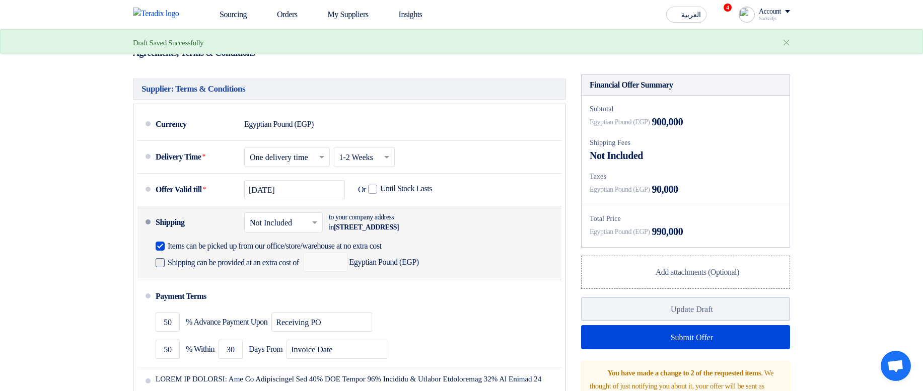
click at [260, 263] on span "Shipping can be provided at an extra cost of" at bounding box center [233, 263] width 131 height 10
click at [260, 263] on input "Shipping can be provided at an extra cost of" at bounding box center [234, 266] width 133 height 19
checkbox input "true"
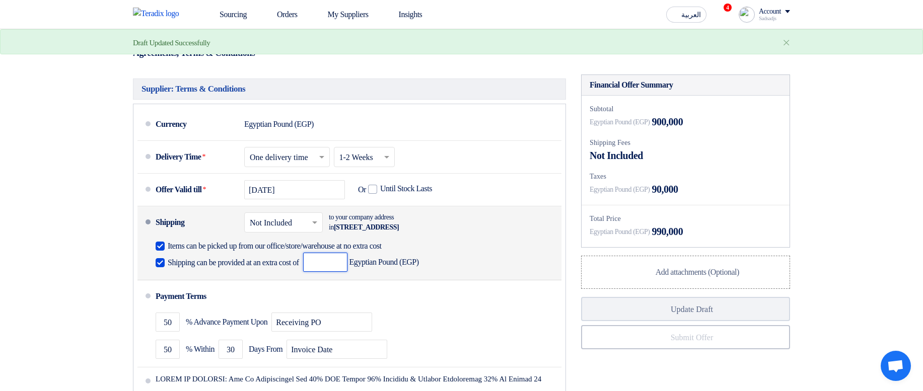
click at [347, 265] on input "number" at bounding box center [325, 262] width 44 height 19
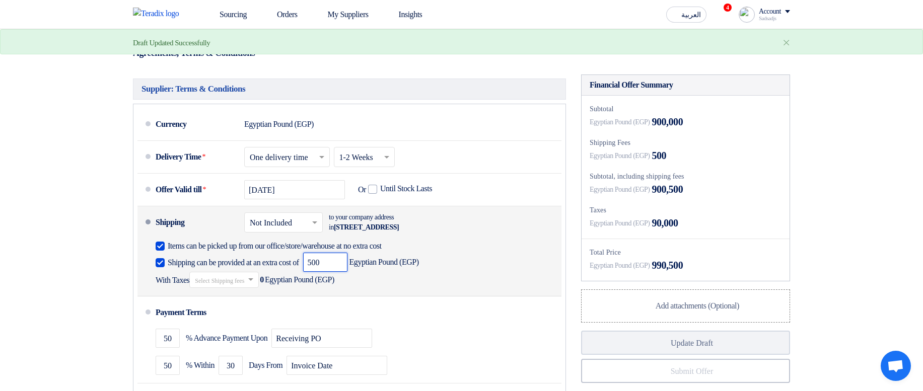
type input "500"
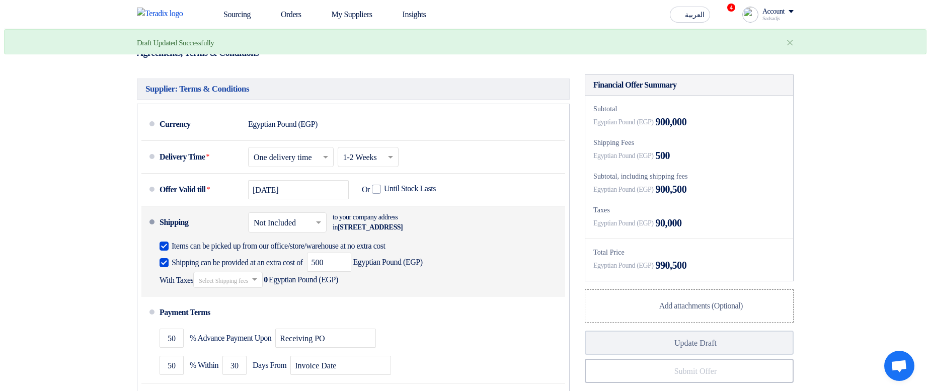
scroll to position [1, 0]
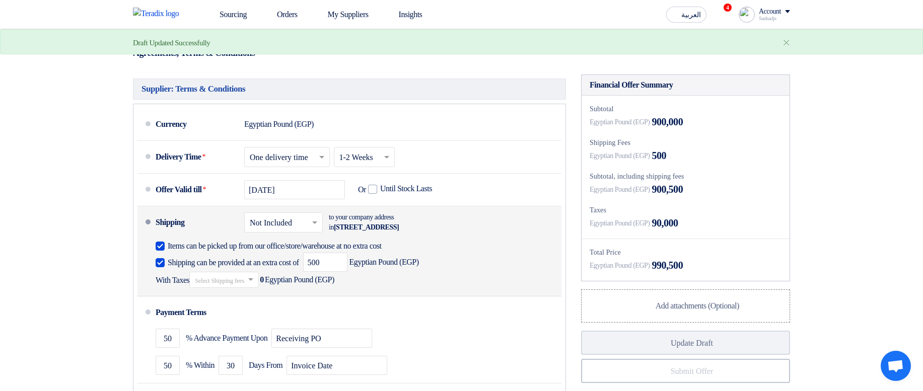
click at [254, 267] on input "text" at bounding box center [224, 281] width 59 height 15
click at [232, 267] on span "10% -VAT10" at bounding box center [213, 316] width 37 height 8
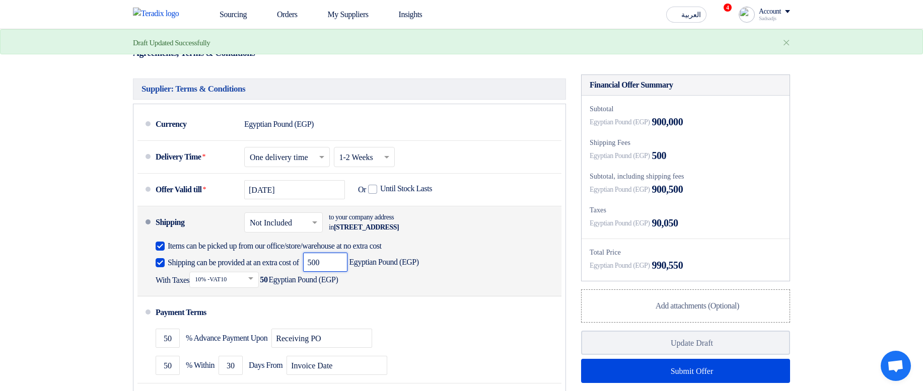
click at [472, 267] on div "Shipping can be provided at an extra cost of 500 Egyptian Pound (EGP) With Taxe…" at bounding box center [357, 270] width 402 height 35
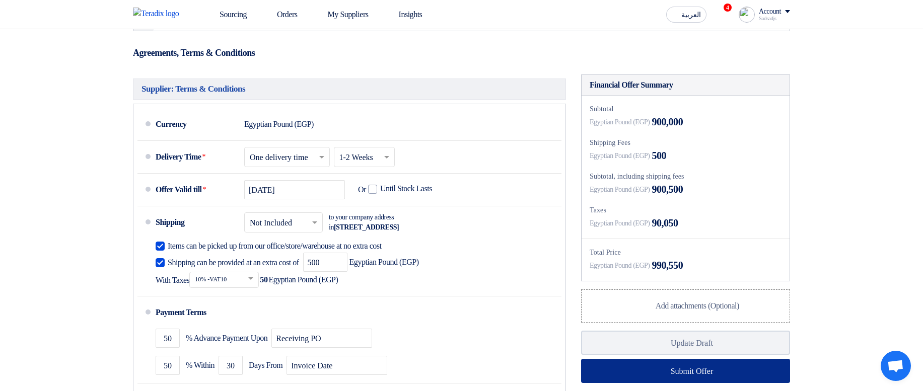
click at [719, 267] on button "Submit Offer" at bounding box center [685, 371] width 209 height 24
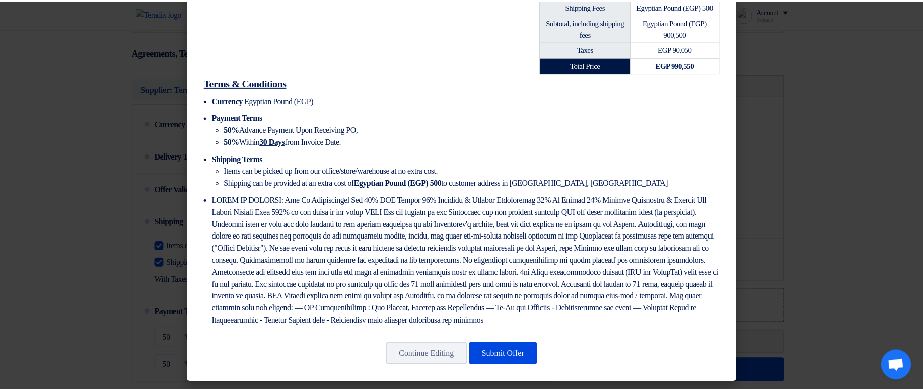
scroll to position [331, 0]
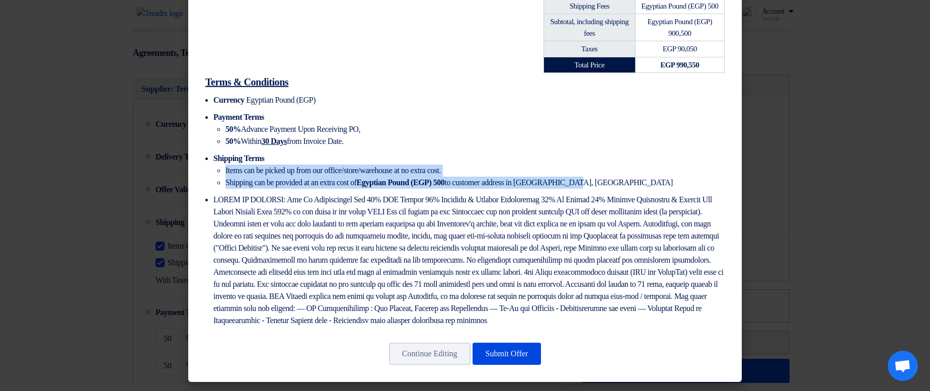
drag, startPoint x: 215, startPoint y: 143, endPoint x: 635, endPoint y: 164, distance: 419.8
click at [628, 165] on ul "Items can be picked up from our office/store/warehouse at no extra cost. Shippi…" at bounding box center [468, 177] width 511 height 24
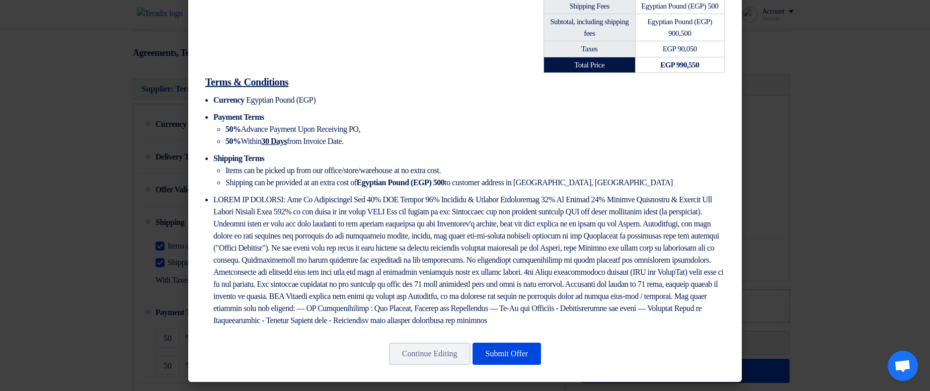
click at [650, 165] on ul "Currency Egyptian Pound (EGP) Payment Terms 50% Advance Payment Upon Receiving …" at bounding box center [465, 210] width 520 height 233
click at [236, 165] on li "Items can be picked up from our office/store/warehouse at no extra cost." at bounding box center [475, 171] width 499 height 12
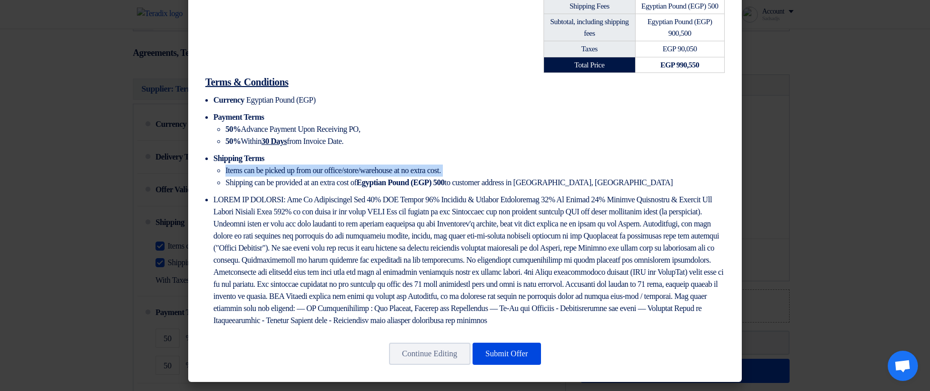
drag, startPoint x: 236, startPoint y: 147, endPoint x: 281, endPoint y: 146, distance: 44.8
click at [281, 165] on li "Items can be picked up from our office/store/warehouse at no extra cost." at bounding box center [475, 171] width 499 height 12
click at [341, 165] on li "Items can be picked up from our office/store/warehouse at no extra cost." at bounding box center [475, 171] width 499 height 12
drag, startPoint x: 316, startPoint y: 149, endPoint x: 498, endPoint y: 141, distance: 182.9
click at [498, 165] on li "Items can be picked up from our office/store/warehouse at no extra cost." at bounding box center [475, 171] width 499 height 12
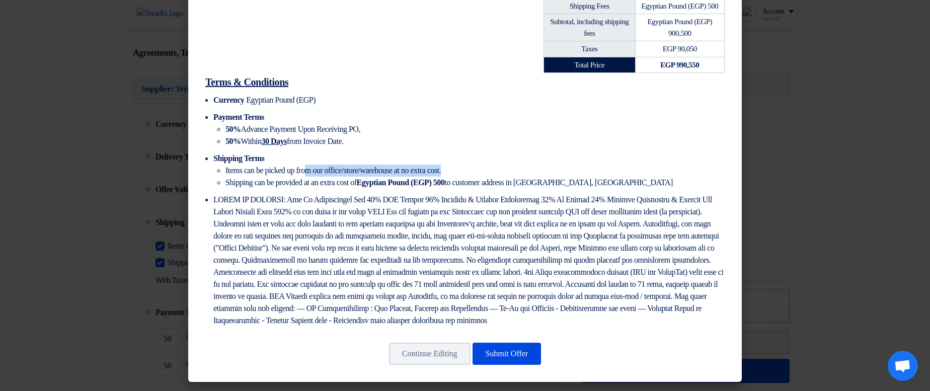
click at [498, 165] on li "Items can be picked up from our office/store/warehouse at no extra cost." at bounding box center [475, 171] width 499 height 12
click at [445, 165] on li "Items can be picked up from our office/store/warehouse at no extra cost." at bounding box center [475, 171] width 499 height 12
drag, startPoint x: 432, startPoint y: 147, endPoint x: 492, endPoint y: 144, distance: 60.0
click at [492, 165] on li "Items can be picked up from our office/store/warehouse at no extra cost." at bounding box center [475, 171] width 499 height 12
click at [508, 165] on li "Items can be picked up from our office/store/warehouse at no extra cost." at bounding box center [475, 171] width 499 height 12
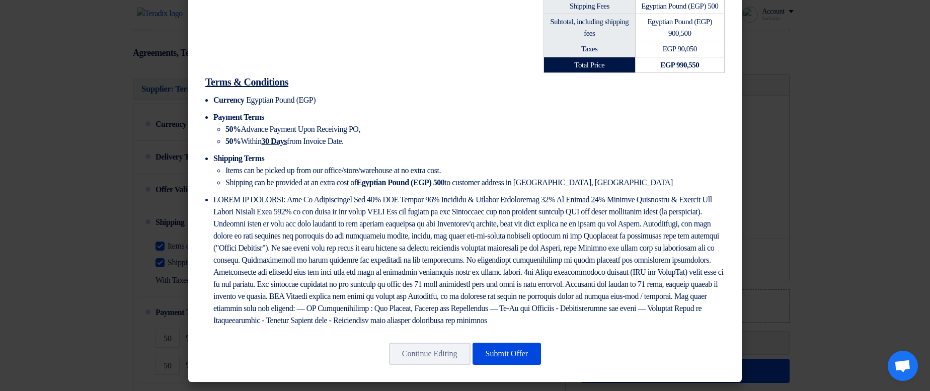
click at [235, 177] on li "Shipping can be provided at an extra cost of Egyptian Pound (EGP) 500 to custom…" at bounding box center [475, 183] width 499 height 12
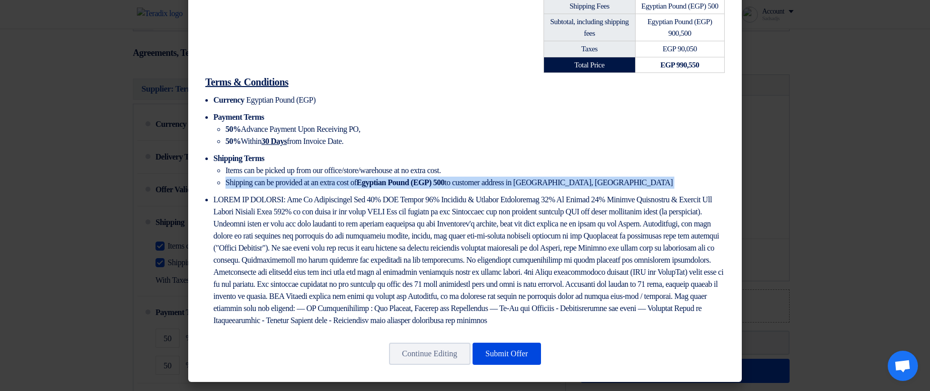
drag, startPoint x: 235, startPoint y: 157, endPoint x: 630, endPoint y: 164, distance: 395.2
click at [631, 177] on li "Shipping can be provided at an extra cost of Egyptian Pound (EGP) 500 to custom…" at bounding box center [475, 183] width 499 height 12
click at [630, 177] on li "Shipping can be provided at an extra cost of Egyptian Pound (EGP) 500 to custom…" at bounding box center [475, 183] width 499 height 12
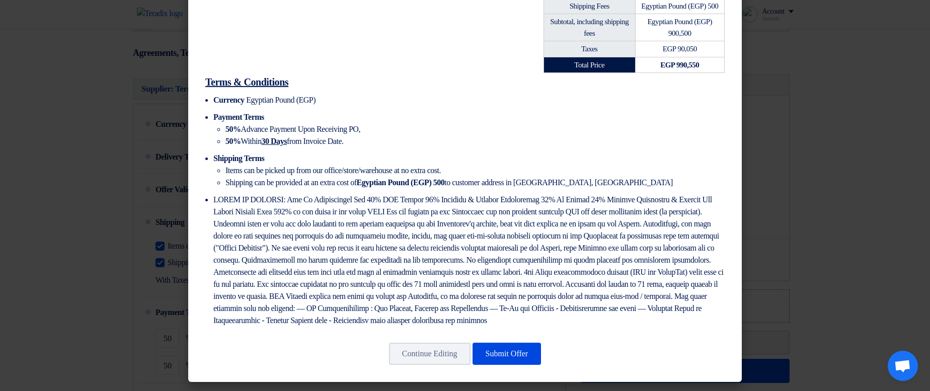
click at [877, 141] on modal-container "hgjhgjh Sadsadjs Askjd – asdhj sadkjh@asd.asd +201140006789 Quotation Quotation…" at bounding box center [465, 195] width 930 height 391
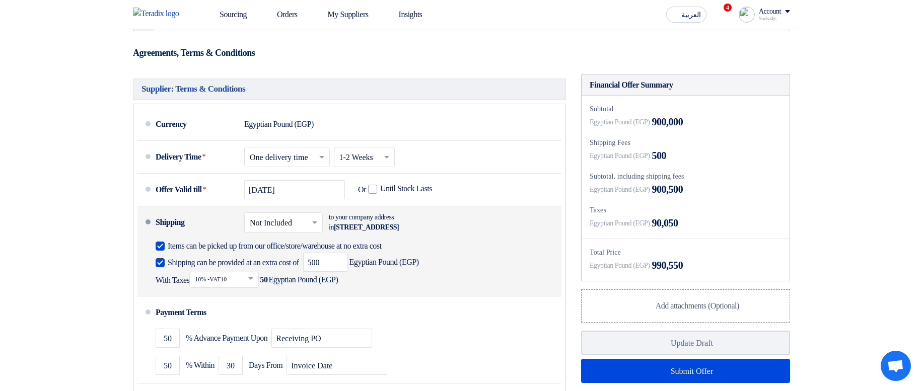
click at [180, 248] on span "Items can be picked up from our office/store/warehouse at no extra cost" at bounding box center [275, 246] width 214 height 10
click at [180, 248] on input "Items can be picked up from our office/store/warehouse at no extra cost" at bounding box center [362, 250] width 388 height 19
checkbox input "false"
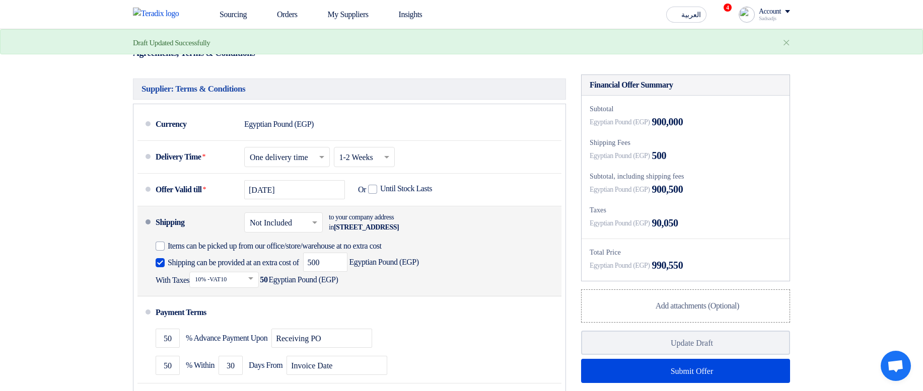
click at [484, 242] on div "Items can be picked up from our office/store/warehouse at no extra cost Shippin…" at bounding box center [357, 263] width 402 height 49
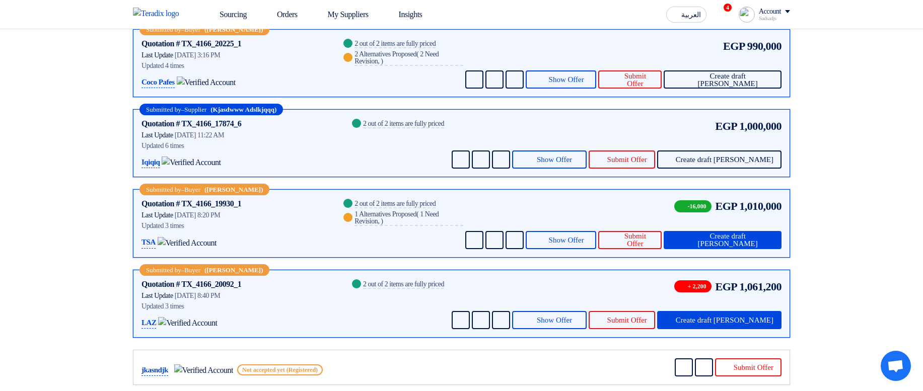
scroll to position [181, 0]
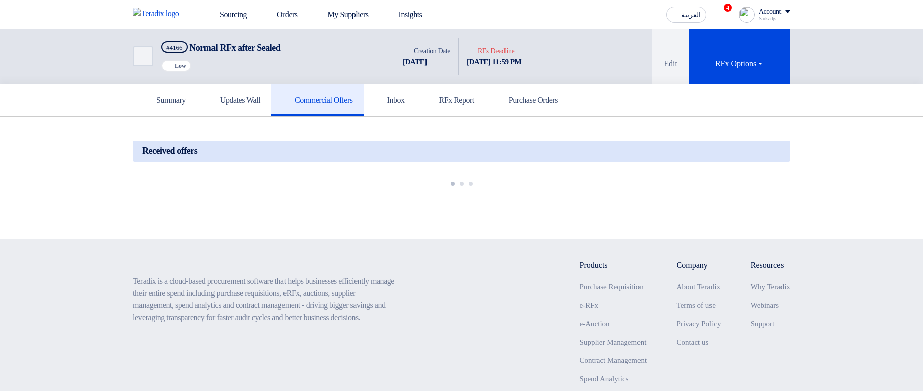
scroll to position [76, 0]
